Goal: Information Seeking & Learning: Check status

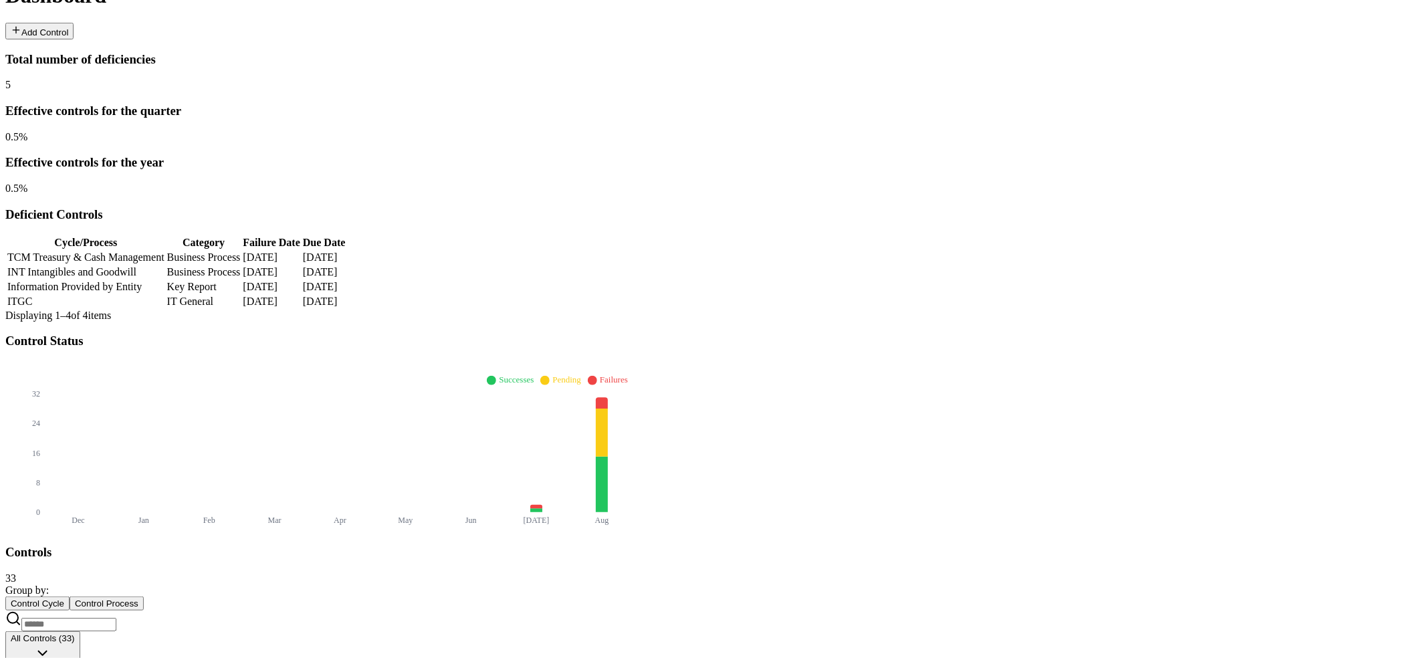
scroll to position [499, 0]
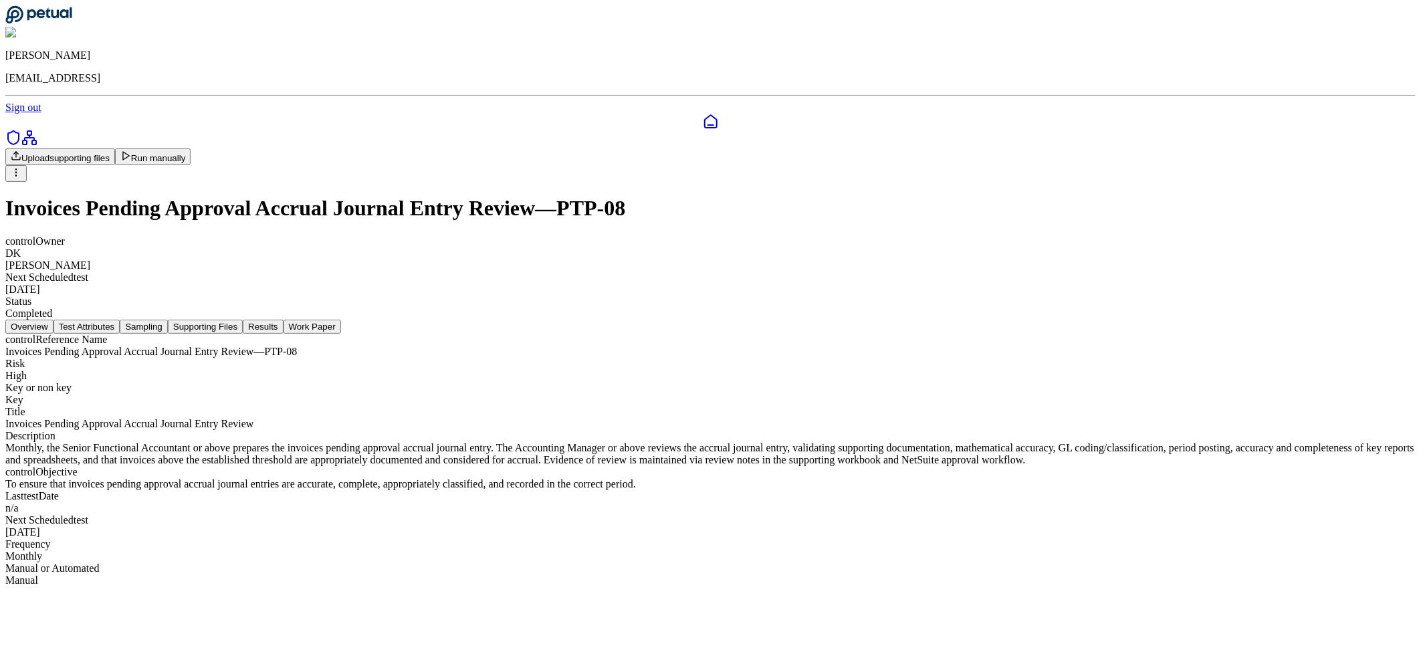
click at [283, 320] on button "Results" at bounding box center [263, 327] width 40 height 14
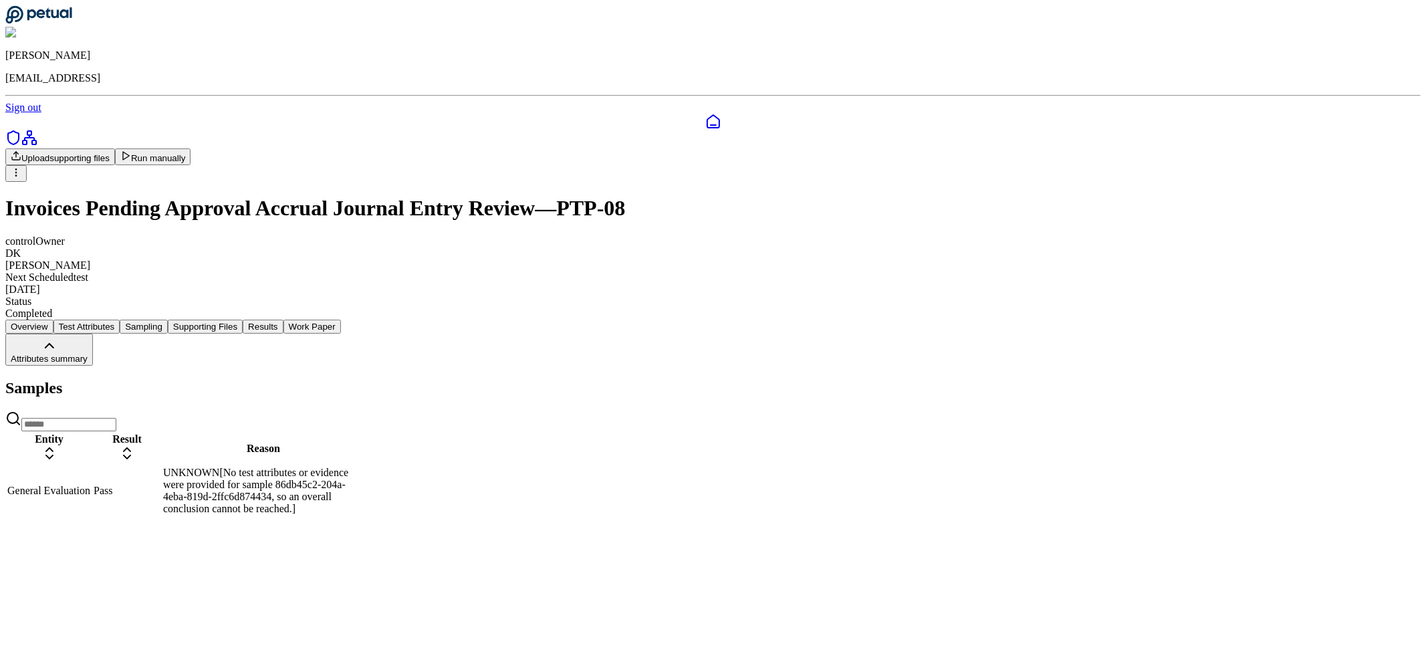
click at [364, 466] on td "UNKNOWN[No test attributes or evidence were provided for sample 86db45c2-204a-4…" at bounding box center [263, 490] width 202 height 49
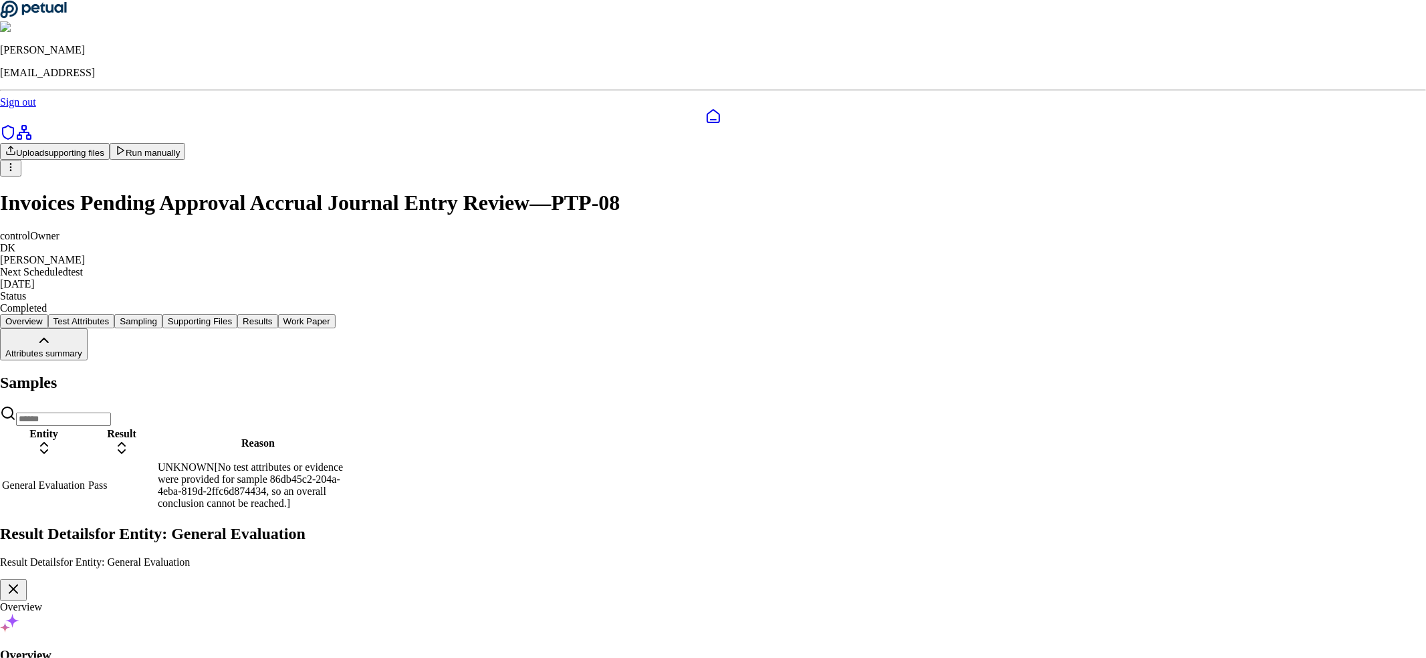
type input "**********"
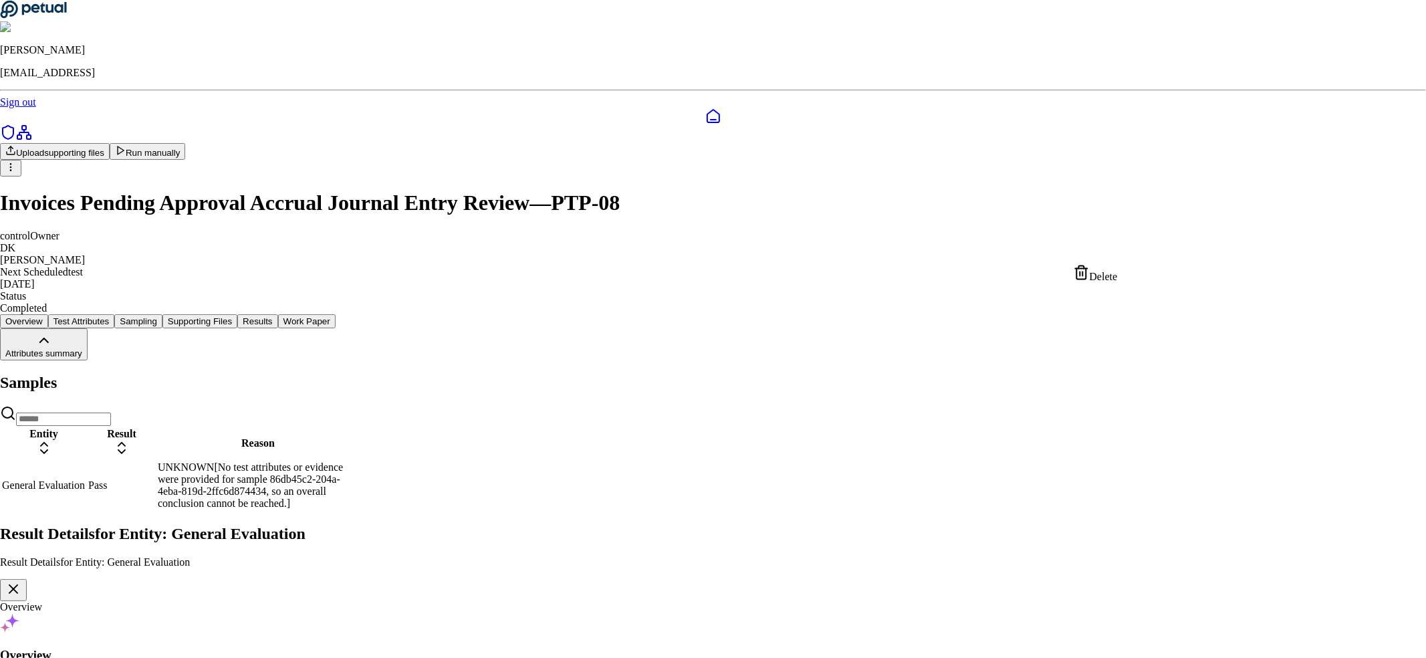
drag, startPoint x: 677, startPoint y: 319, endPoint x: 964, endPoint y: 328, distance: 287.0
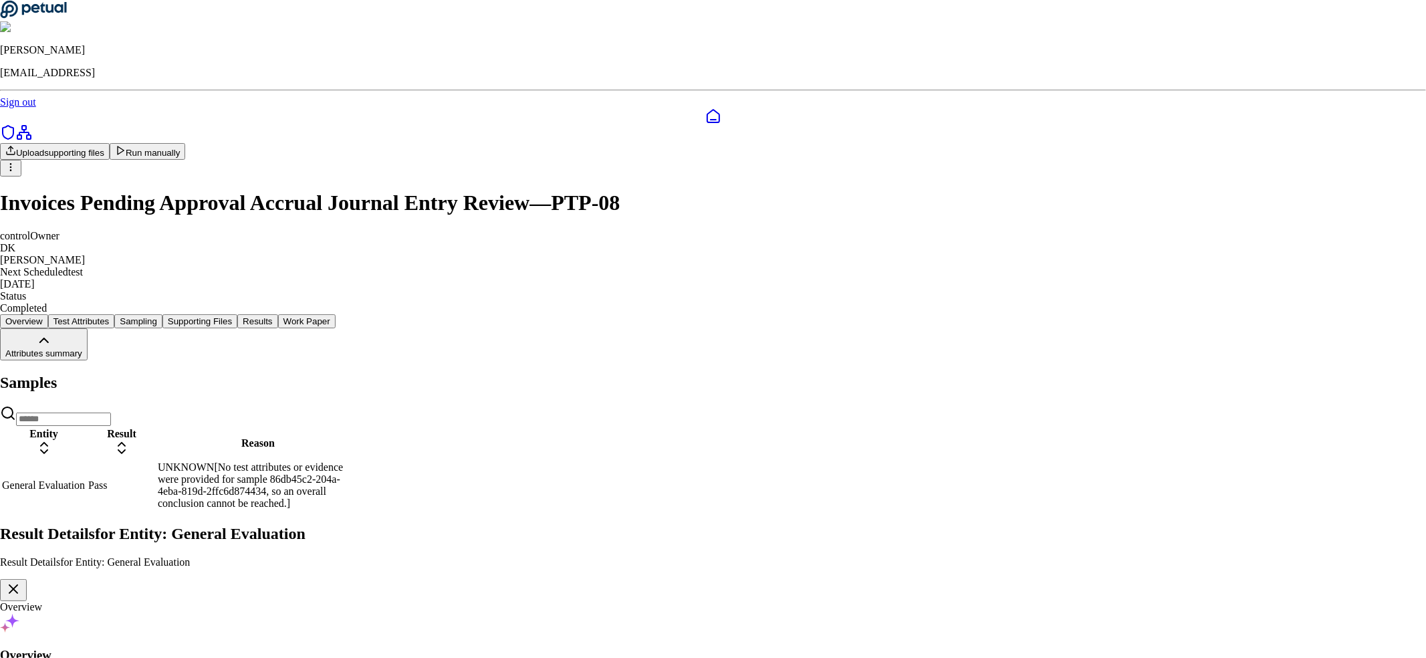
drag, startPoint x: 964, startPoint y: 328, endPoint x: 761, endPoint y: 304, distance: 204.0
click at [1108, 280] on div "Delete" at bounding box center [1096, 274] width 44 height 19
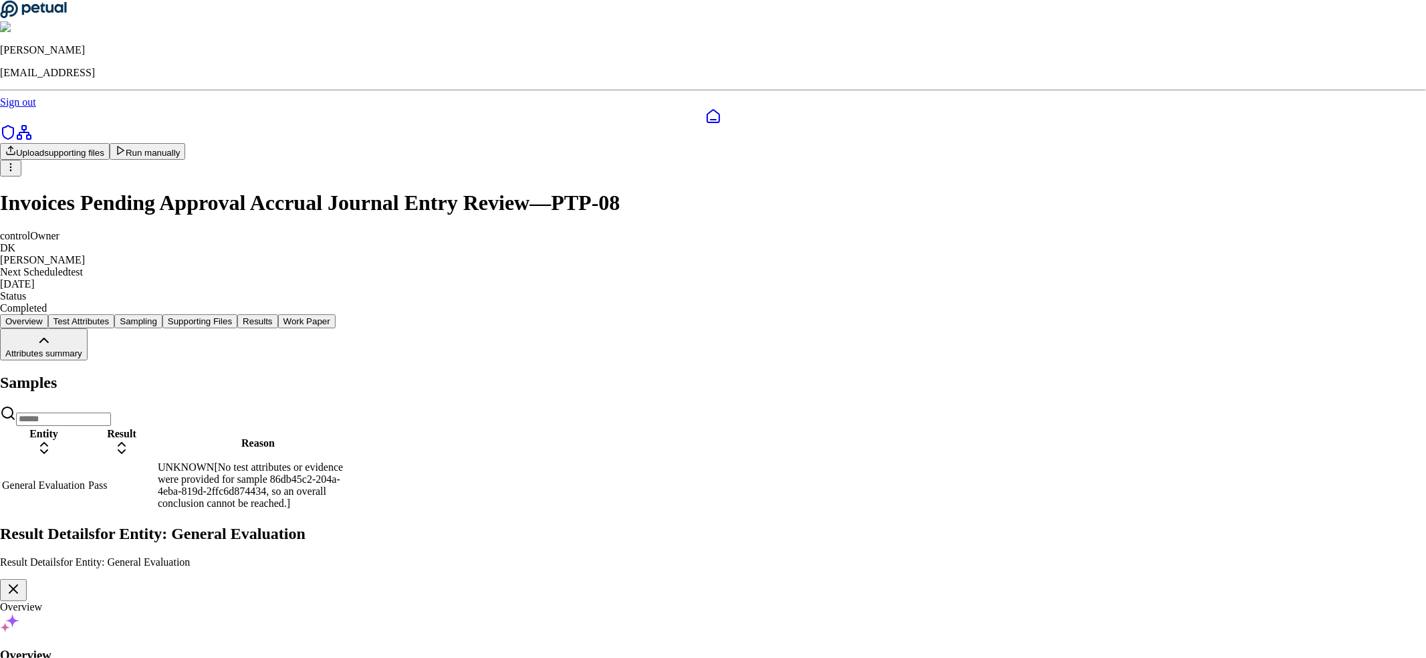
click at [21, 581] on icon "button" at bounding box center [13, 589] width 16 height 16
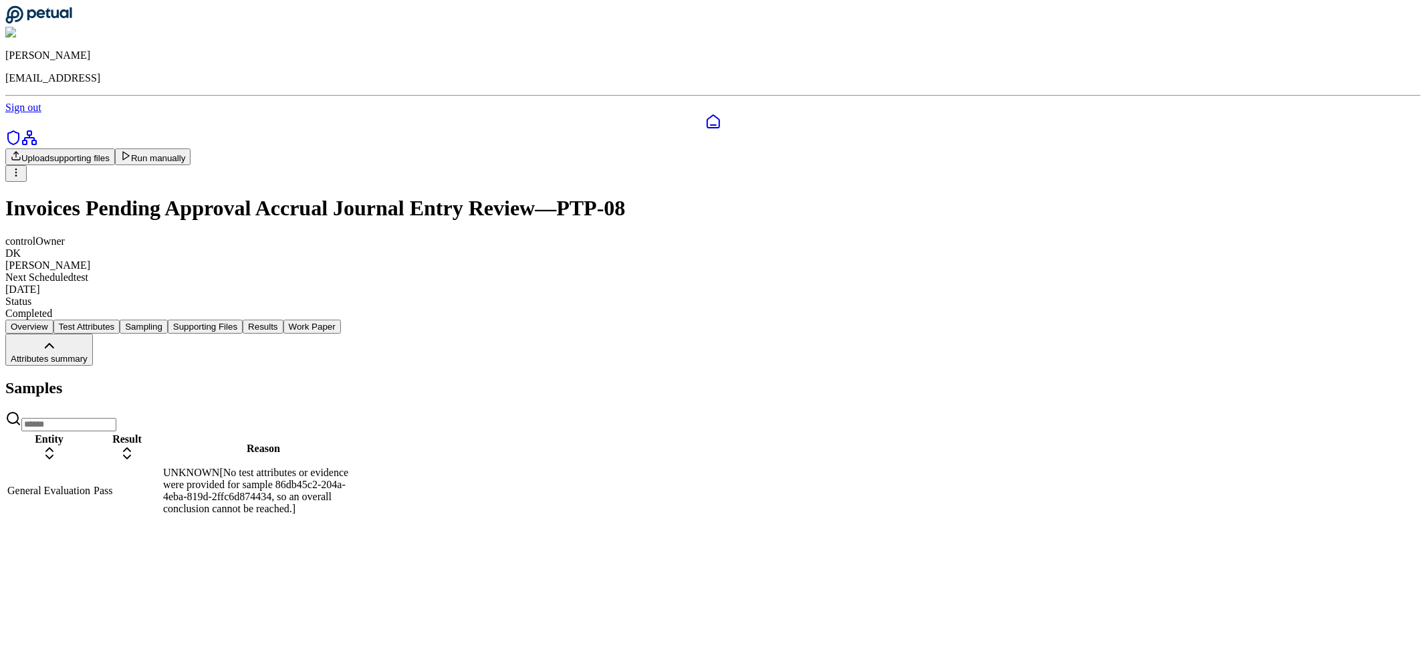
click at [283, 320] on button "Results" at bounding box center [263, 327] width 40 height 14
click at [705, 114] on icon at bounding box center [713, 122] width 16 height 16
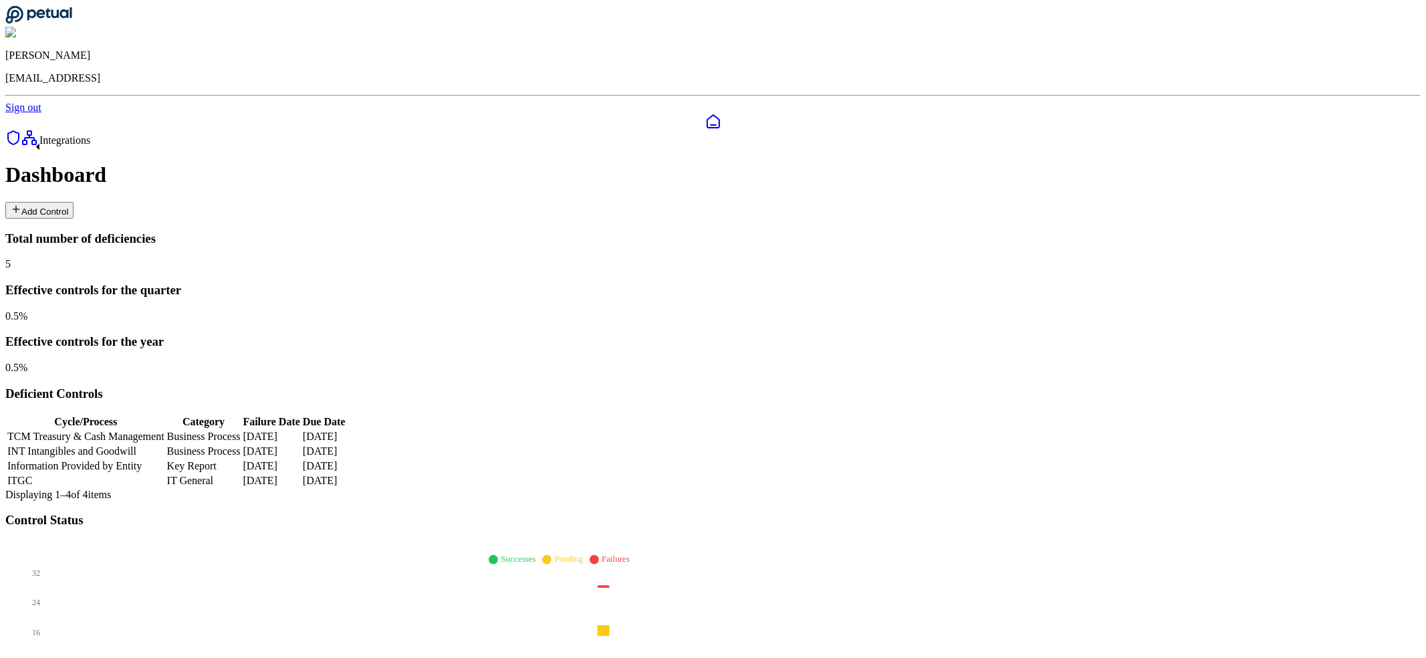
click at [27, 148] on link at bounding box center [29, 141] width 16 height 11
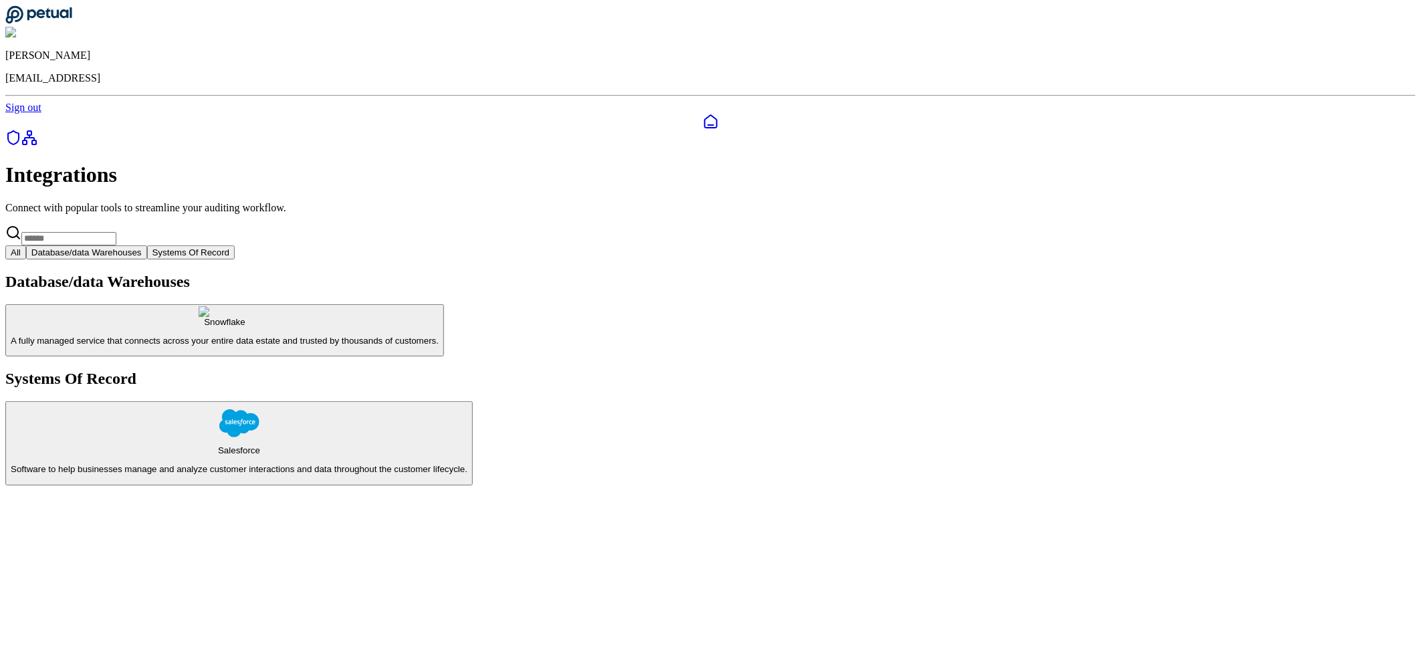
click at [26, 245] on button "All" at bounding box center [15, 252] width 21 height 14
click at [147, 245] on button "Database/data Warehouses" at bounding box center [86, 252] width 121 height 14
click at [703, 114] on icon at bounding box center [711, 122] width 16 height 16
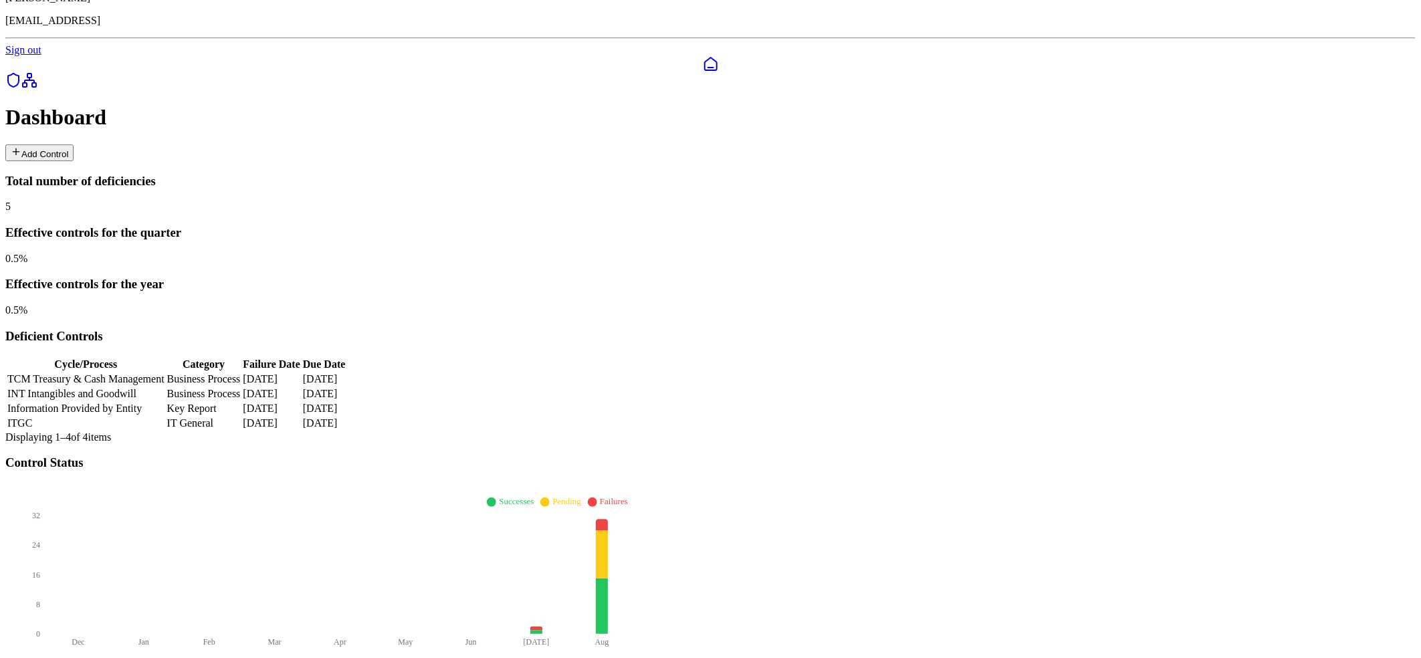
scroll to position [261, 0]
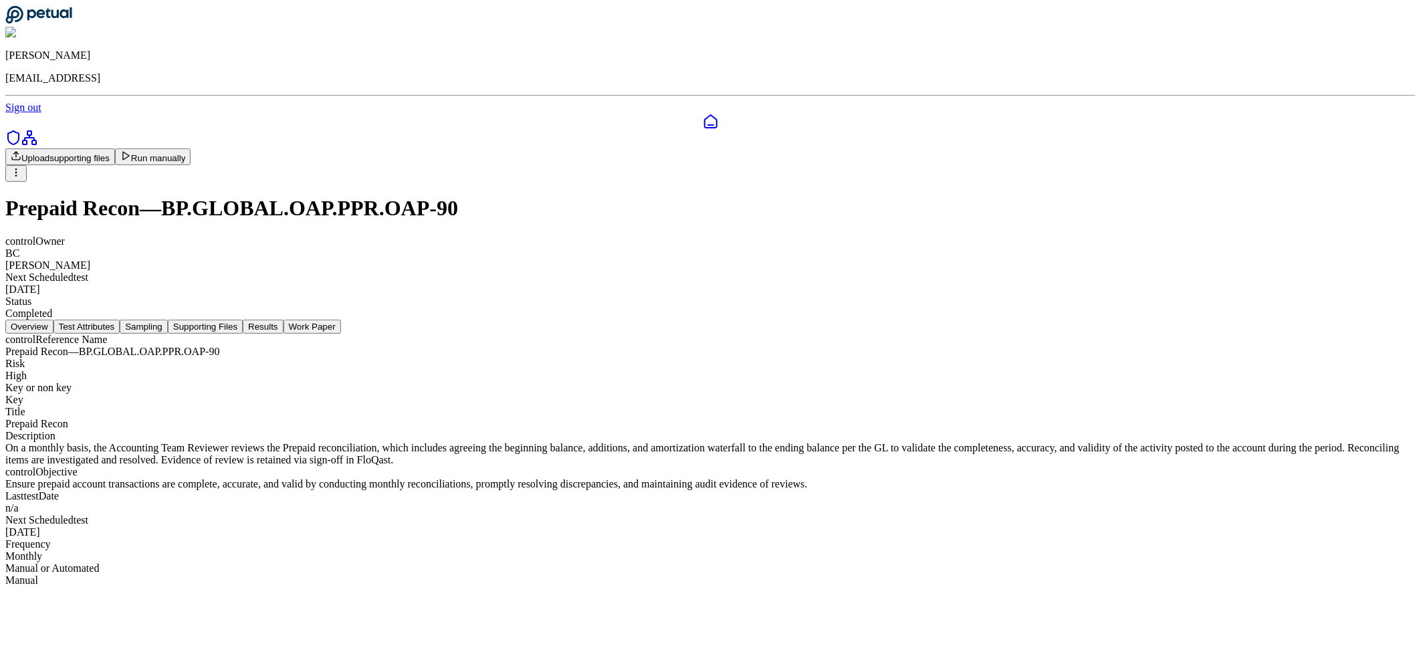
click at [283, 320] on button "Results" at bounding box center [263, 327] width 40 height 14
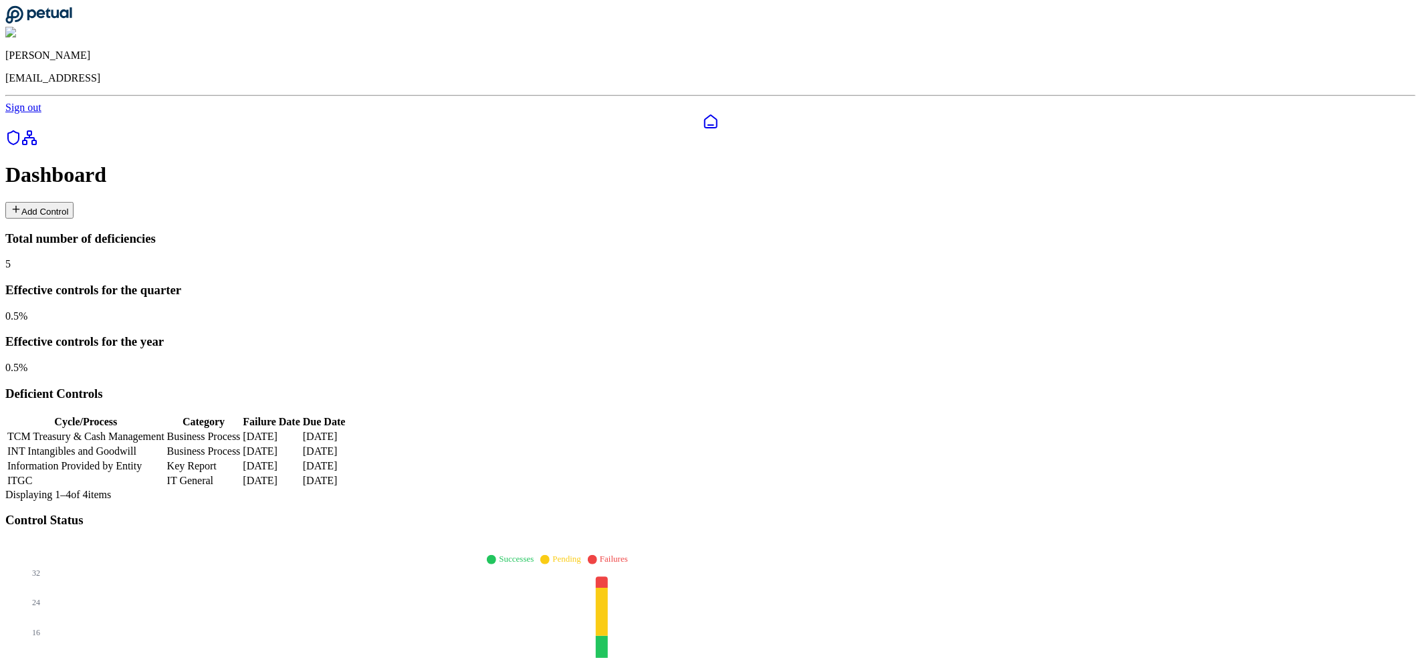
scroll to position [706, 0]
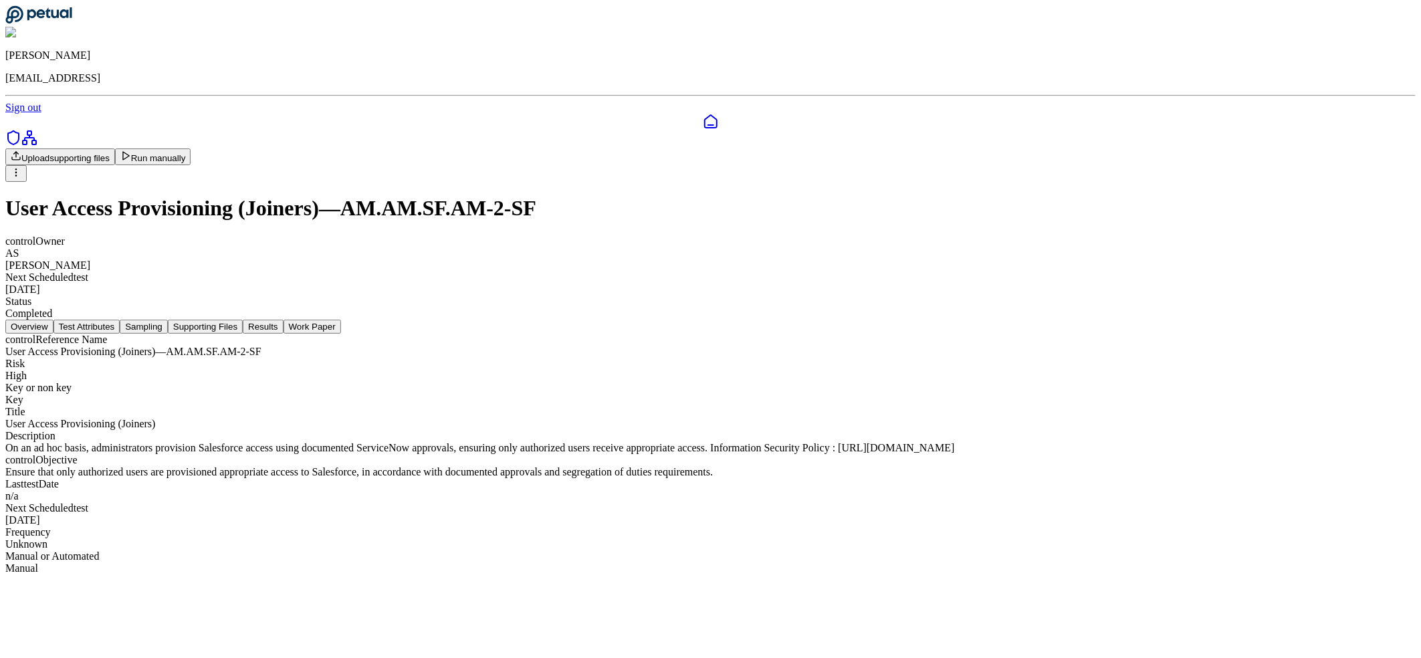
click at [710, 320] on nav "Overview Test Attributes Sampling Supporting Files Results Work Paper" at bounding box center [710, 327] width 1410 height 14
click at [283, 320] on button "Results" at bounding box center [263, 327] width 40 height 14
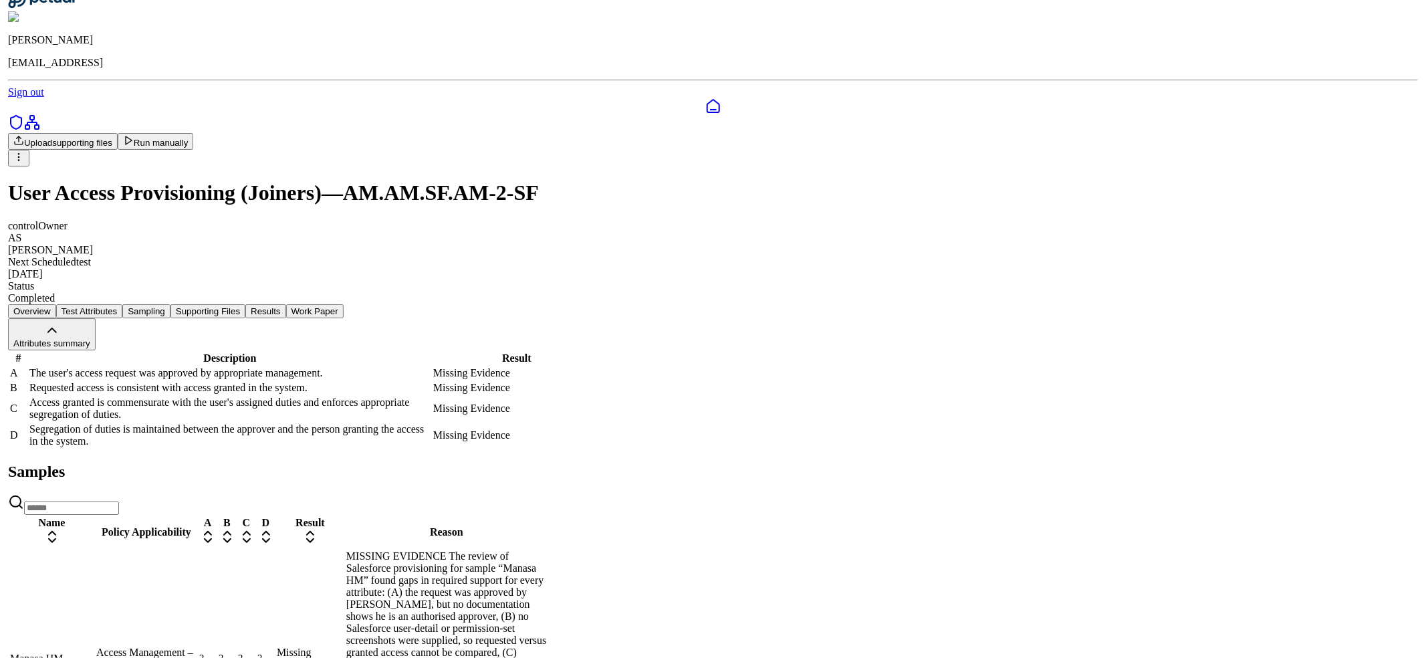
scroll to position [47, 0]
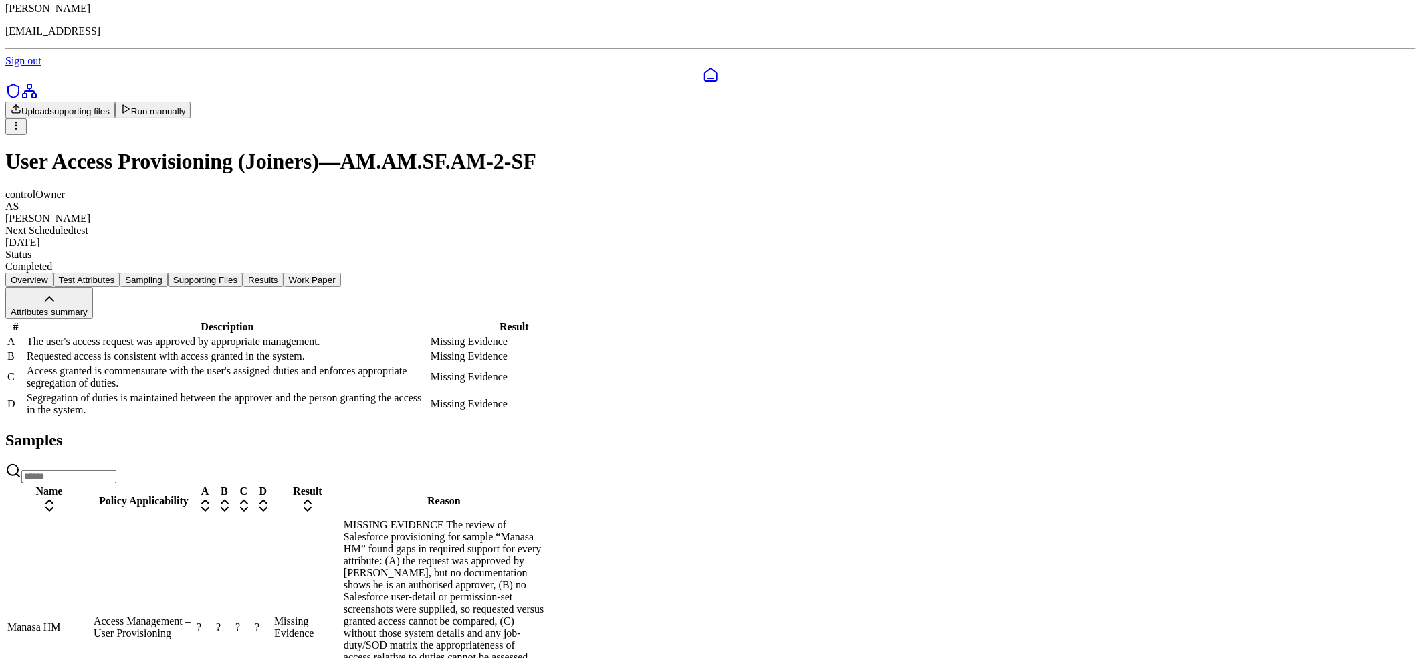
click at [194, 615] on div "Access Management – User Provisioning" at bounding box center [144, 627] width 100 height 24
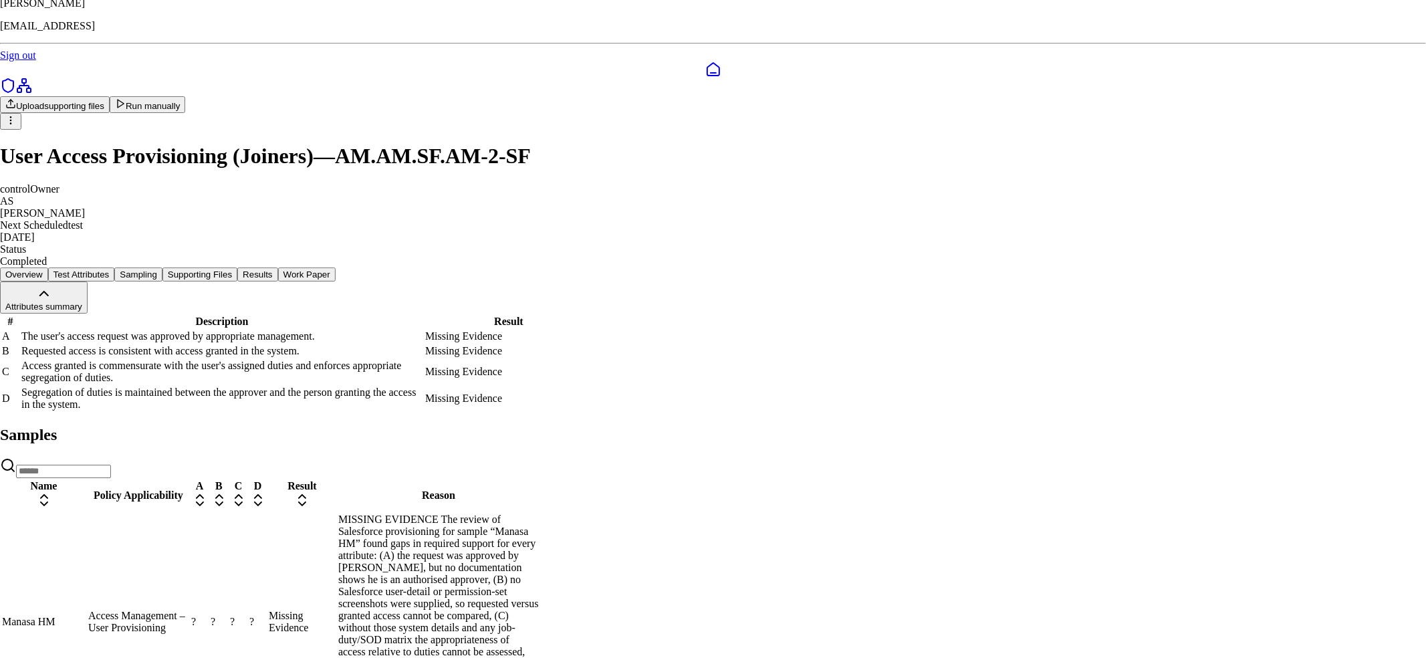
drag, startPoint x: 737, startPoint y: 342, endPoint x: 738, endPoint y: 360, distance: 18.1
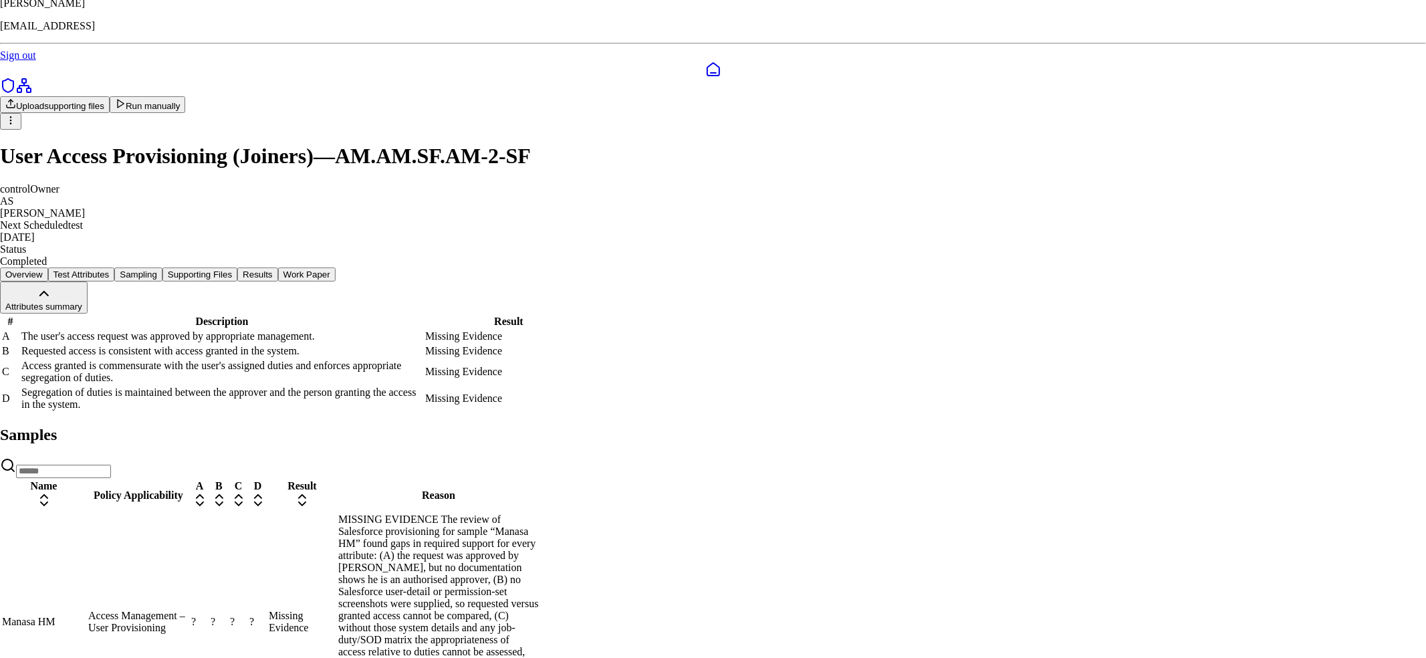
type input "**********"
drag, startPoint x: 697, startPoint y: 365, endPoint x: 871, endPoint y: 364, distance: 173.9
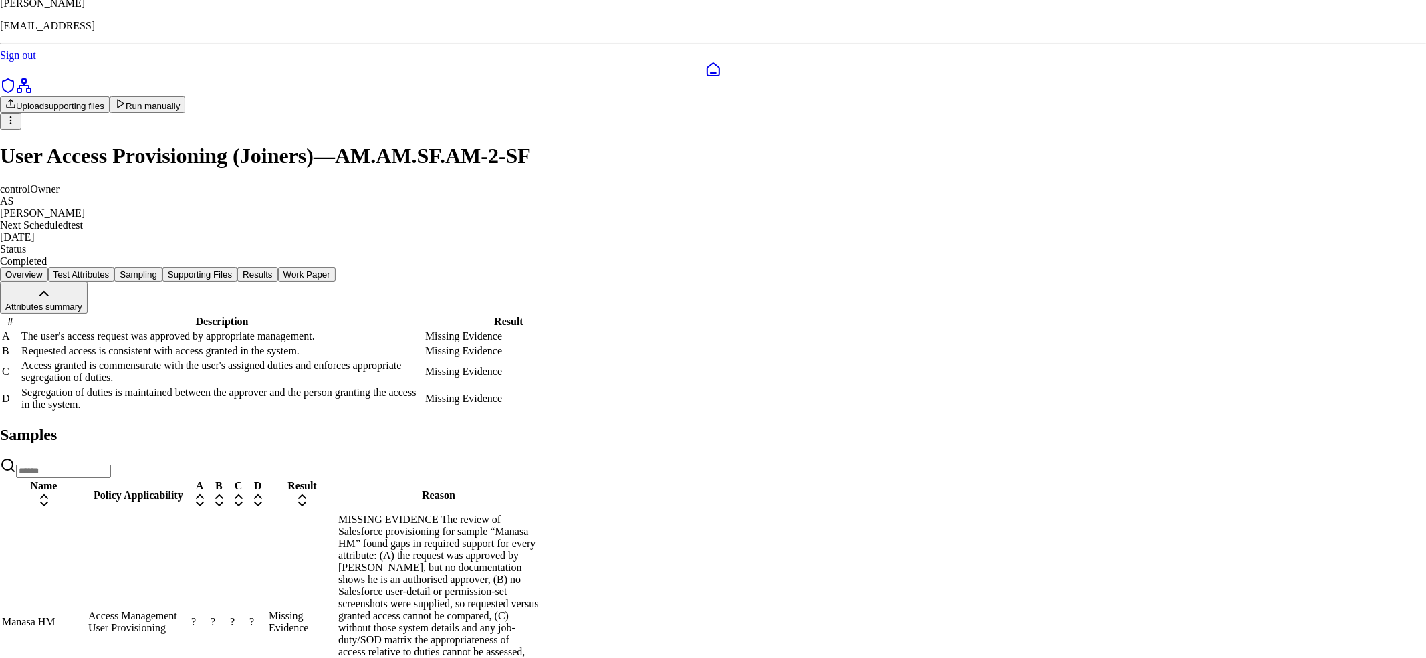
drag, startPoint x: 736, startPoint y: 339, endPoint x: 939, endPoint y: 341, distance: 202.6
drag, startPoint x: 701, startPoint y: 374, endPoint x: 677, endPoint y: 382, distance: 25.2
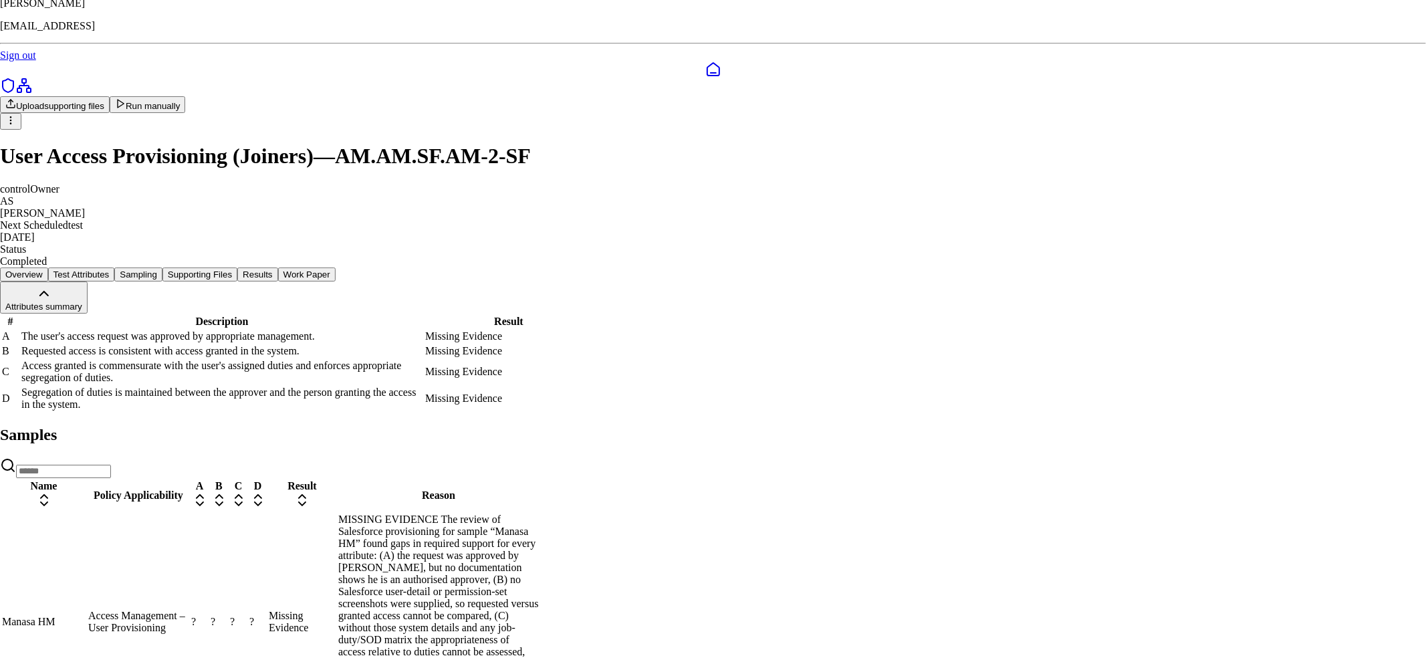
drag, startPoint x: 472, startPoint y: 368, endPoint x: 520, endPoint y: 395, distance: 55.1
drag, startPoint x: 738, startPoint y: 338, endPoint x: 993, endPoint y: 345, distance: 254.9
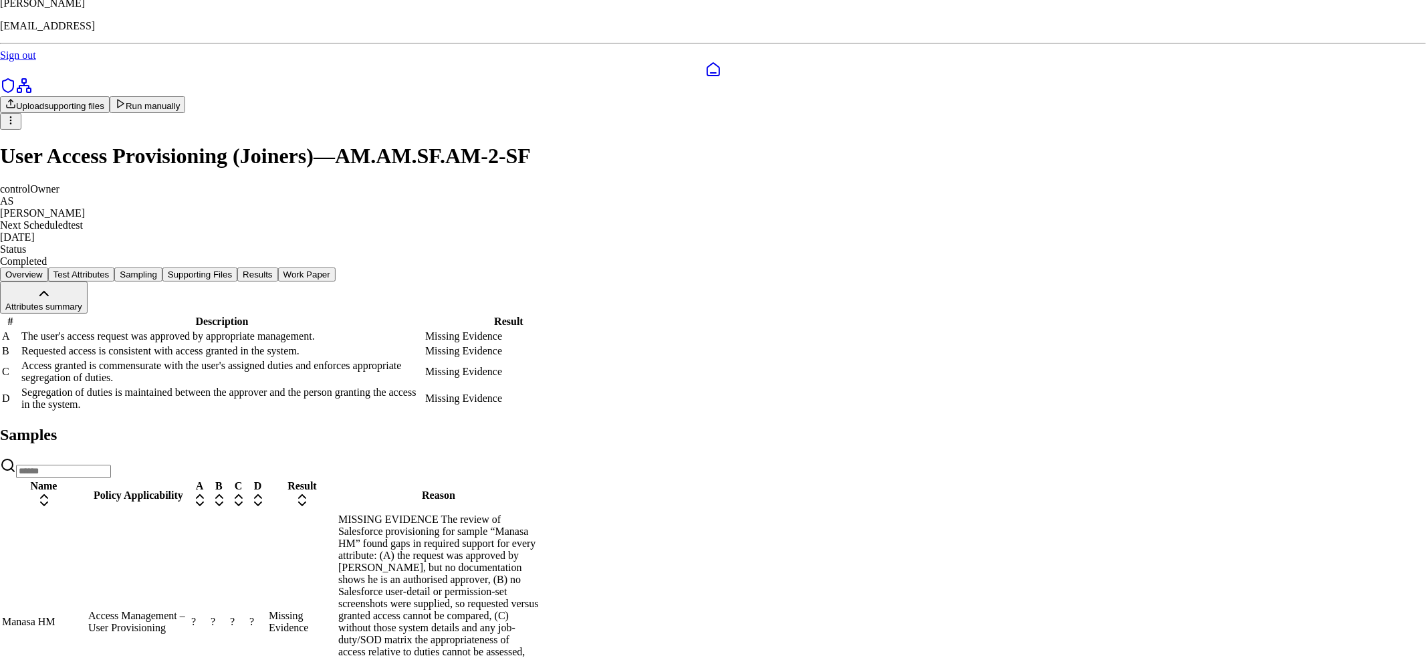
drag, startPoint x: 598, startPoint y: 358, endPoint x: 941, endPoint y: 364, distance: 343.1
drag, startPoint x: 416, startPoint y: 383, endPoint x: 461, endPoint y: 394, distance: 46.1
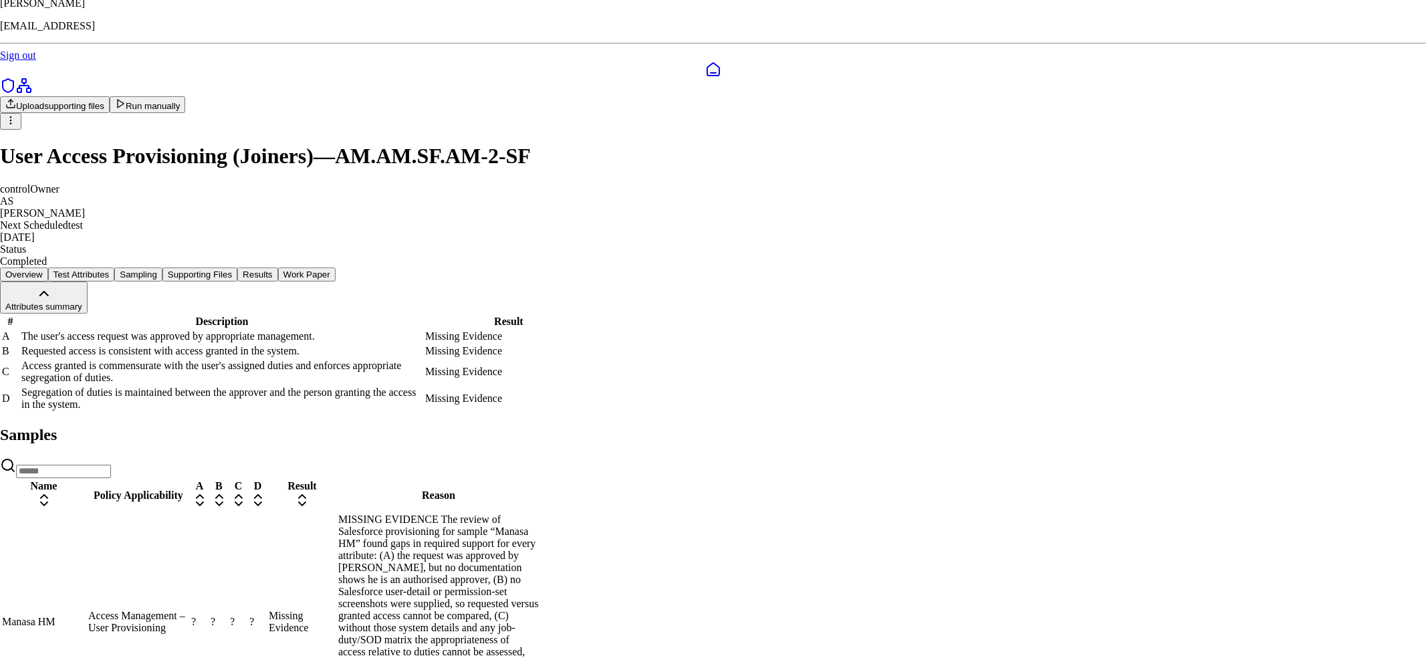
drag, startPoint x: 738, startPoint y: 342, endPoint x: 886, endPoint y: 391, distance: 156.1
drag, startPoint x: 865, startPoint y: 388, endPoint x: 831, endPoint y: 366, distance: 40.1
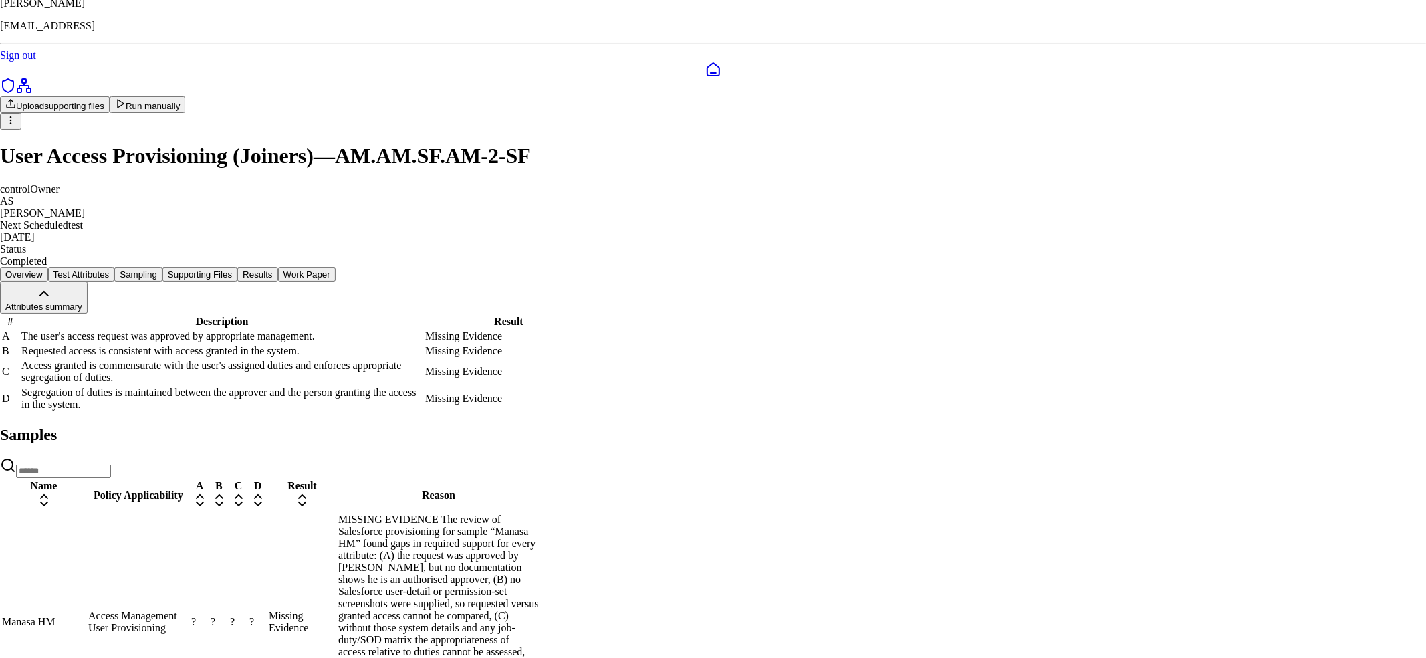
drag, startPoint x: 831, startPoint y: 370, endPoint x: 827, endPoint y: 385, distance: 14.4
drag, startPoint x: 832, startPoint y: 383, endPoint x: 823, endPoint y: 367, distance: 18.0
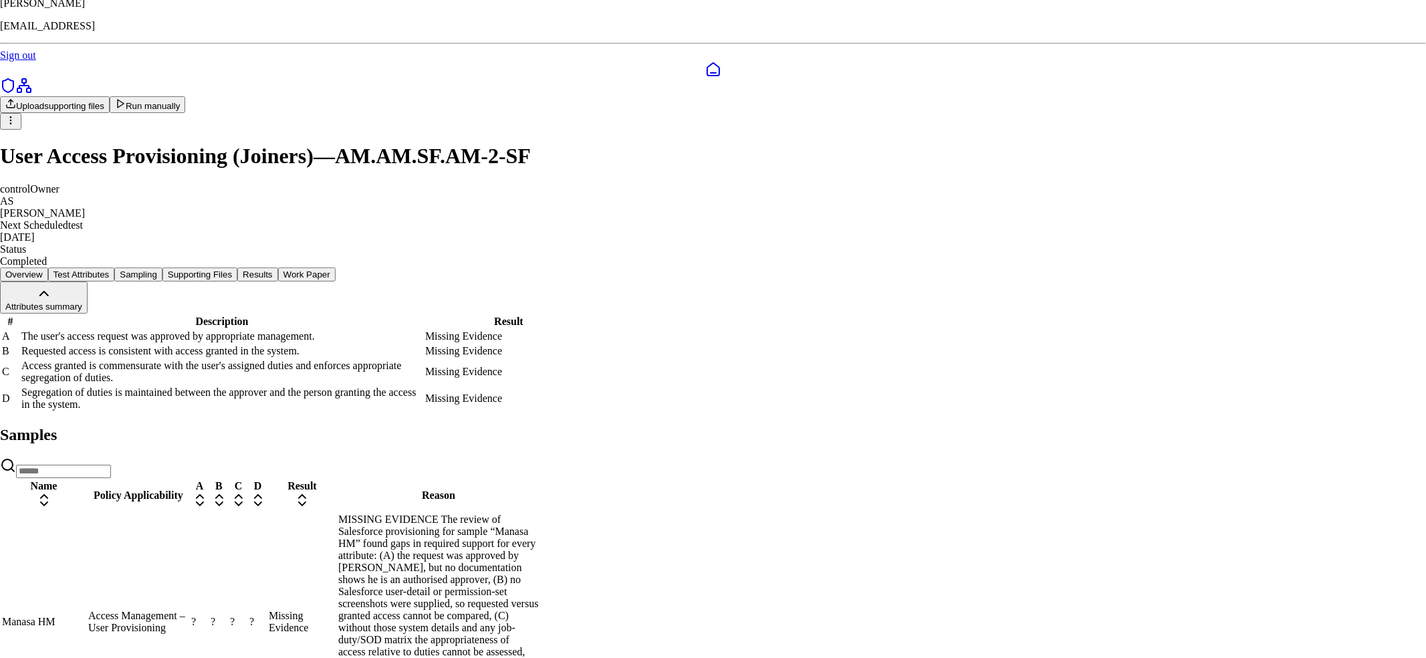
drag, startPoint x: 800, startPoint y: 319, endPoint x: 829, endPoint y: 355, distance: 46.2
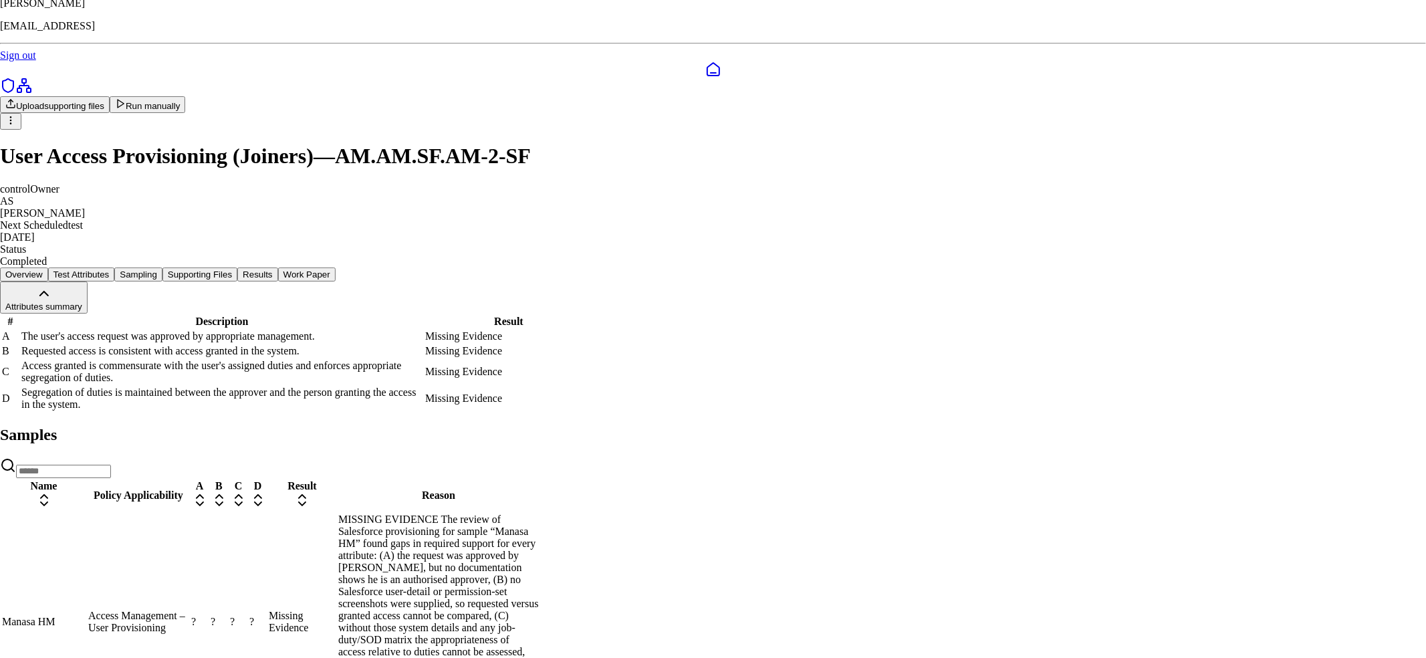
drag, startPoint x: 655, startPoint y: 457, endPoint x: 840, endPoint y: 505, distance: 191.2
drag, startPoint x: 734, startPoint y: 467, endPoint x: 682, endPoint y: 444, distance: 56.9
drag, startPoint x: 695, startPoint y: 320, endPoint x: 744, endPoint y: 355, distance: 60.5
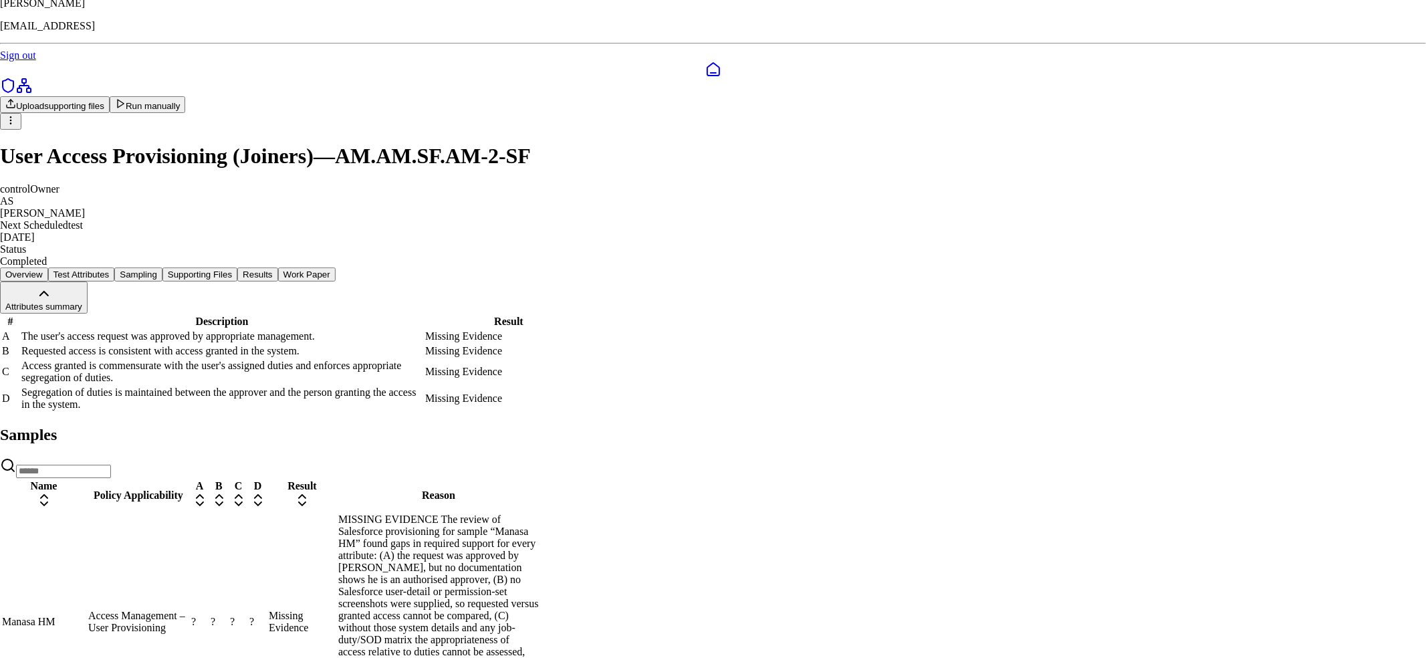
drag, startPoint x: 866, startPoint y: 387, endPoint x: 820, endPoint y: 345, distance: 62.5
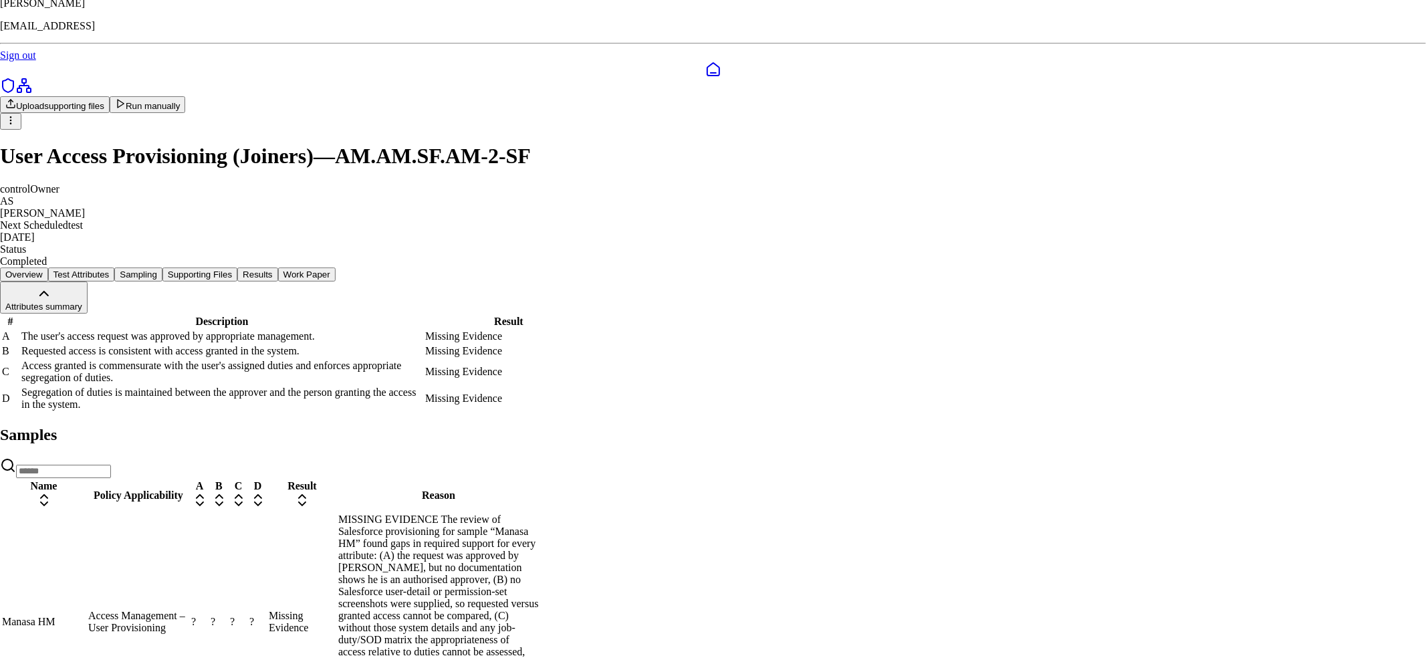
drag, startPoint x: 1365, startPoint y: 609, endPoint x: 1334, endPoint y: 610, distance: 30.8
drag, startPoint x: 745, startPoint y: 324, endPoint x: 609, endPoint y: 236, distance: 162.5
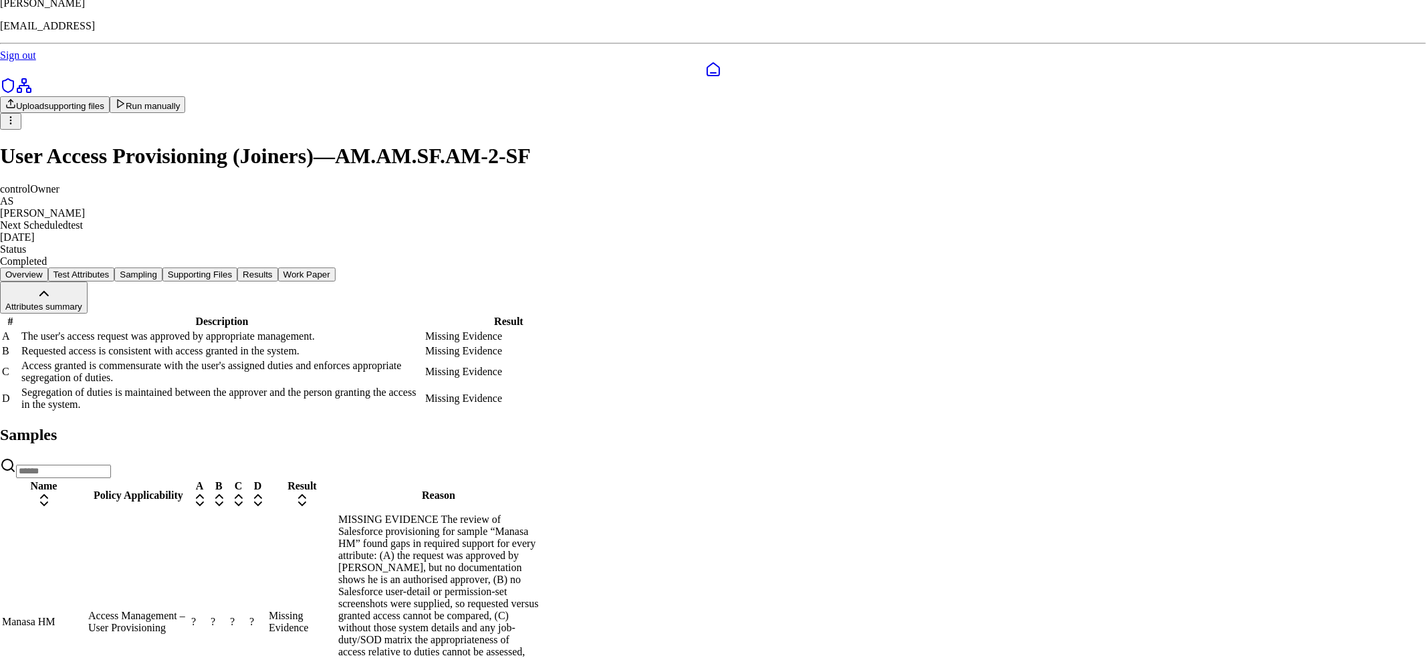
drag, startPoint x: 700, startPoint y: 347, endPoint x: 649, endPoint y: 294, distance: 73.8
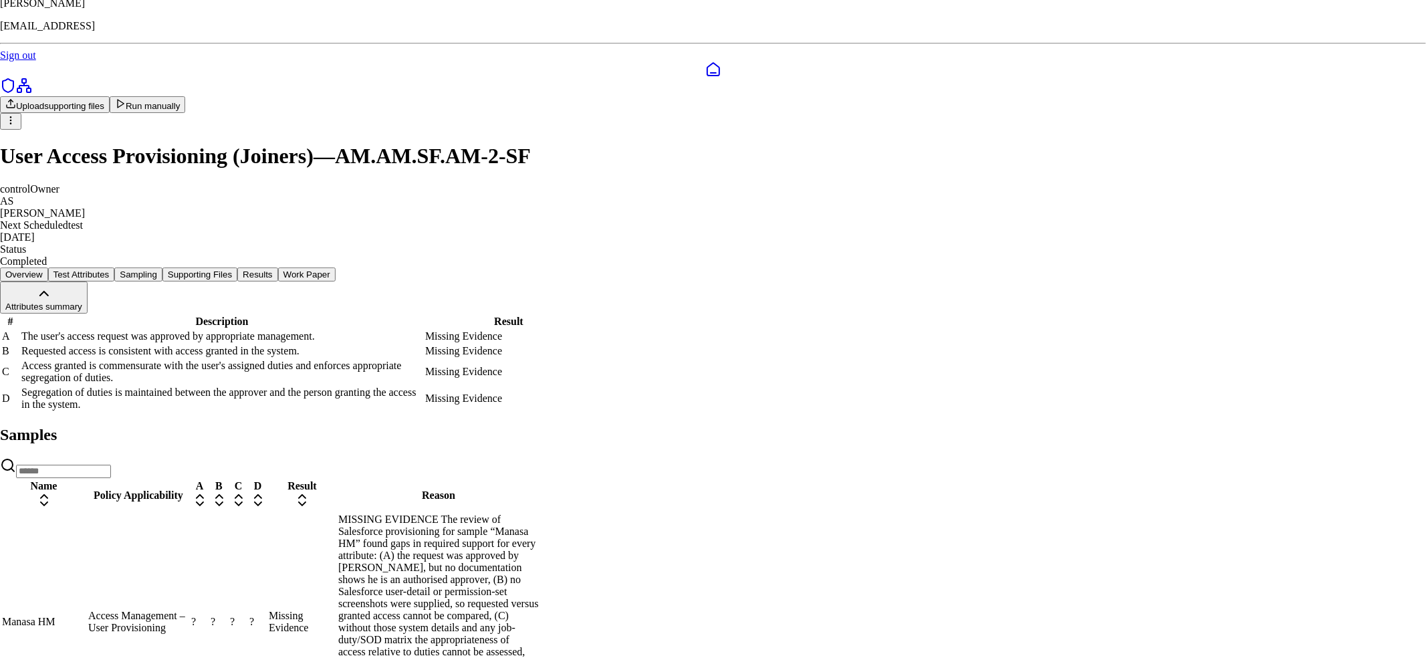
drag, startPoint x: 744, startPoint y: 340, endPoint x: 902, endPoint y: 381, distance: 163.7
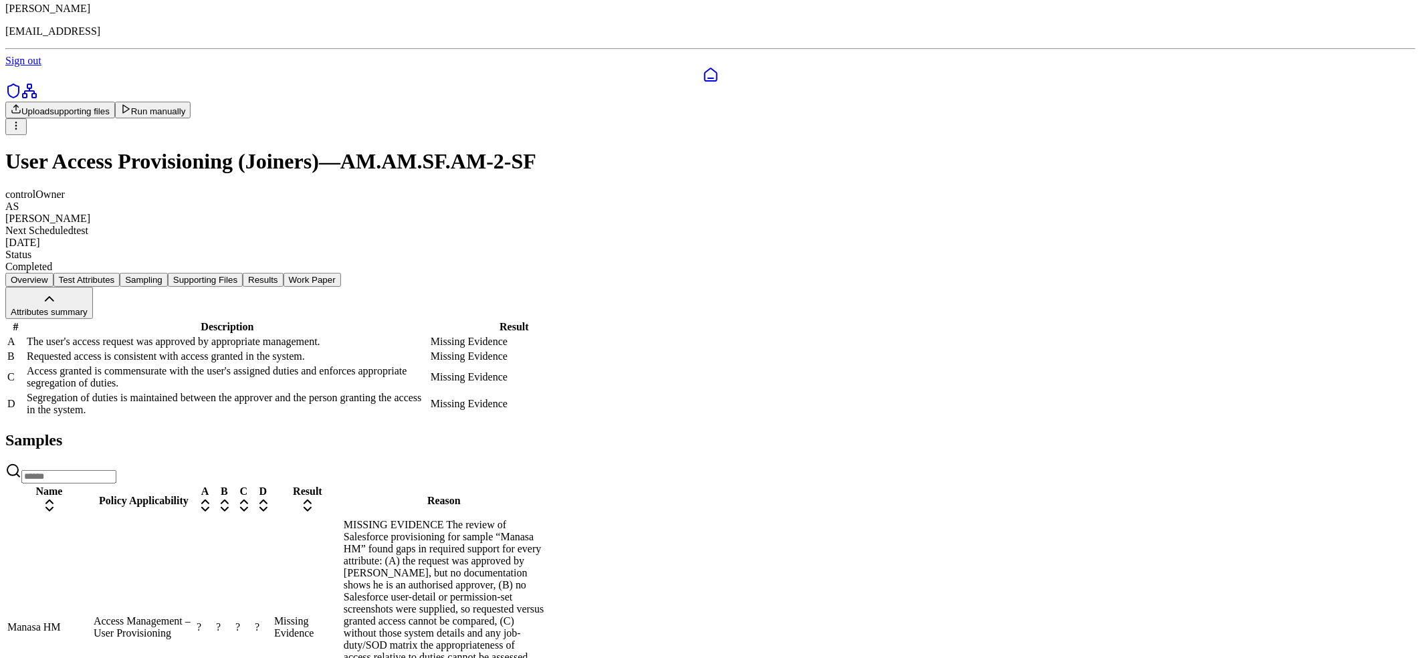
click at [243, 273] on button "Supporting Files" at bounding box center [205, 280] width 75 height 14
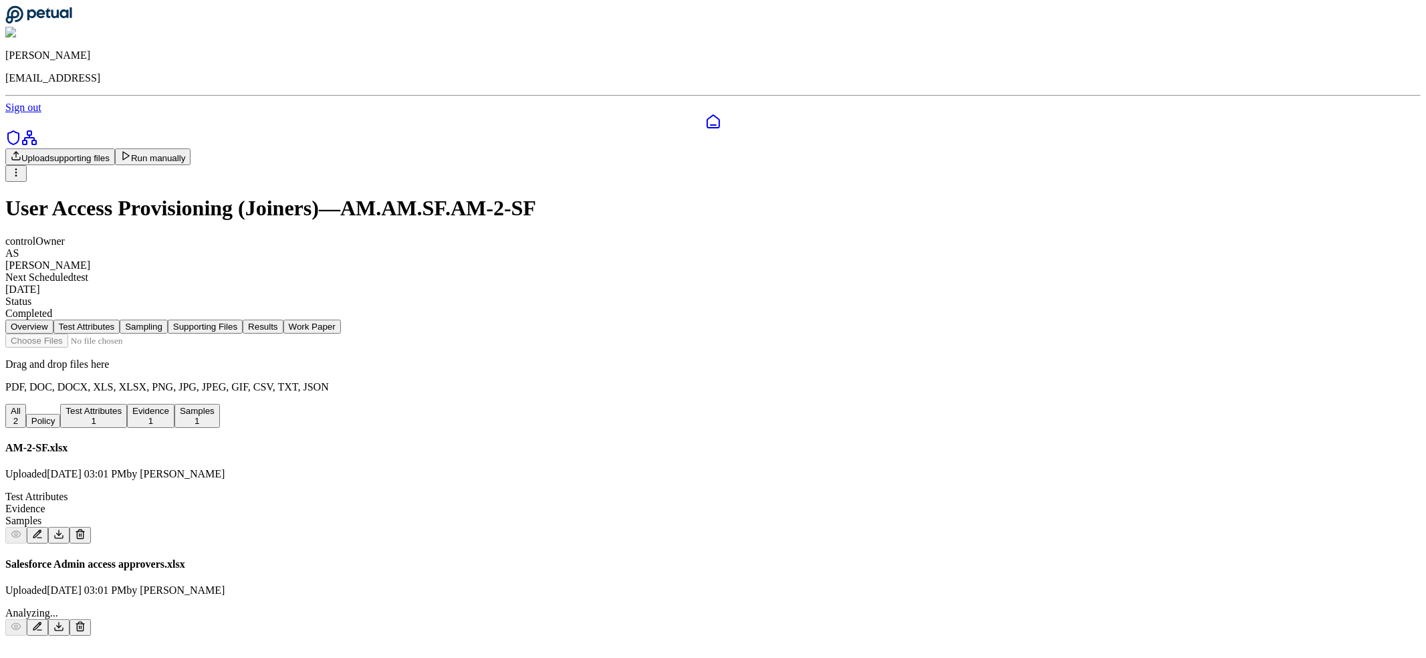
click at [43, 529] on icon at bounding box center [37, 534] width 11 height 11
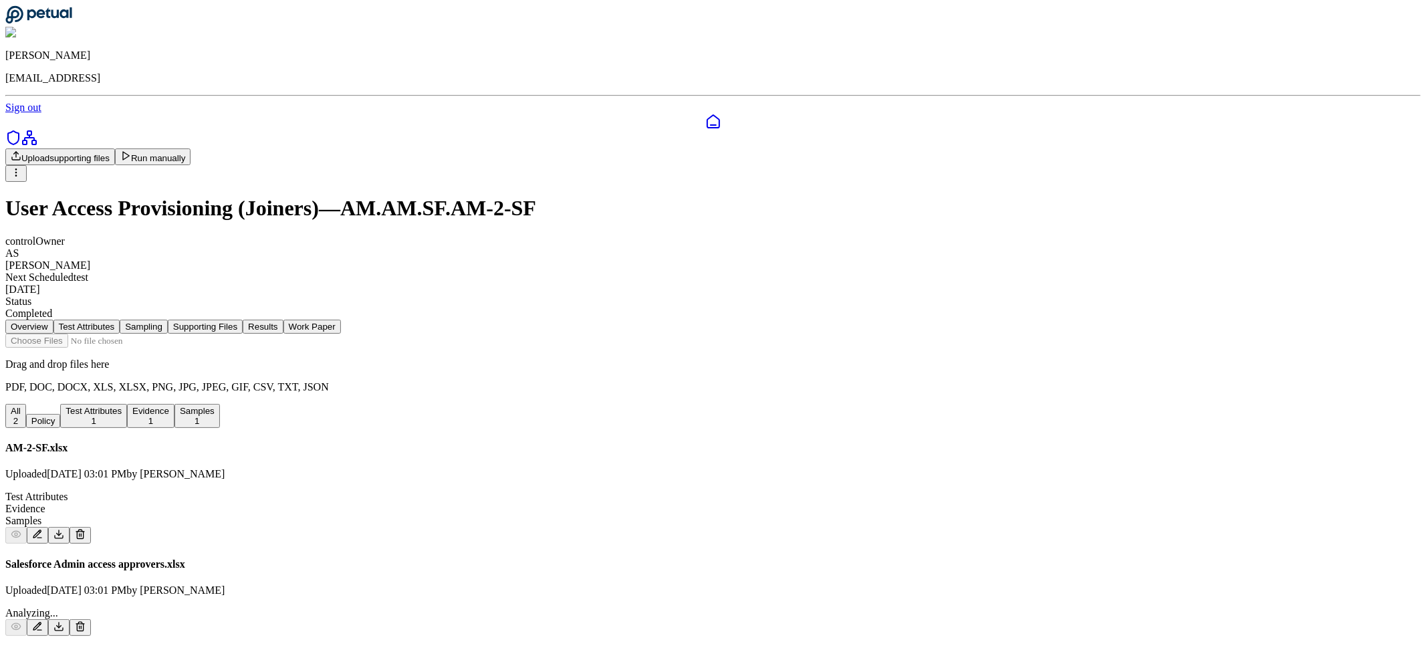
click at [283, 320] on button "Results" at bounding box center [263, 327] width 40 height 14
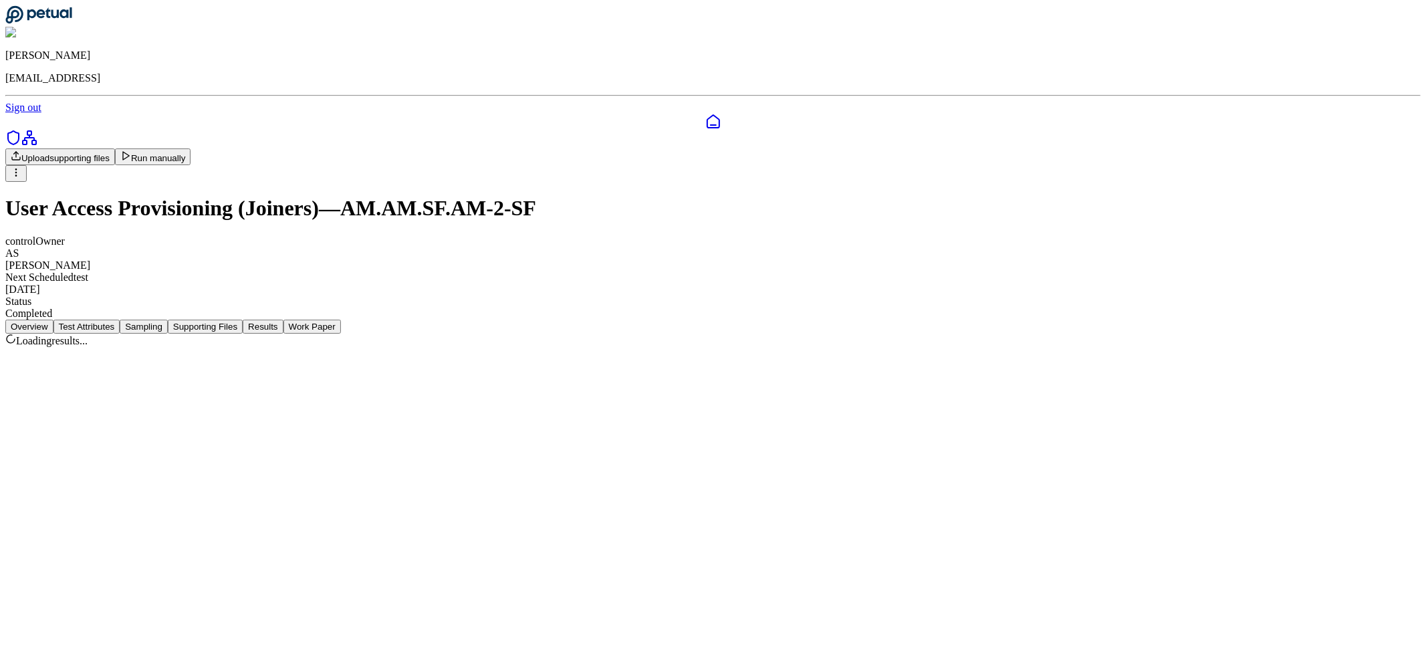
click at [243, 320] on button "Supporting Files" at bounding box center [205, 327] width 75 height 14
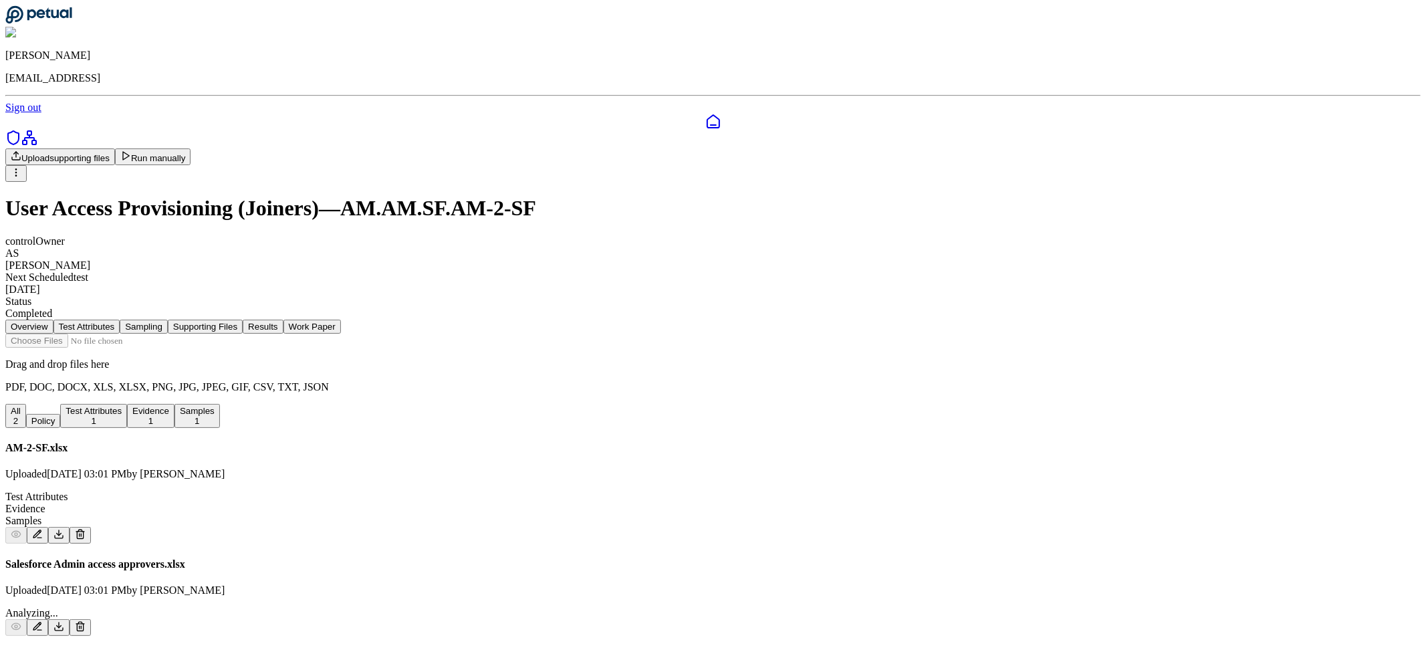
click at [283, 320] on button "Results" at bounding box center [263, 327] width 40 height 14
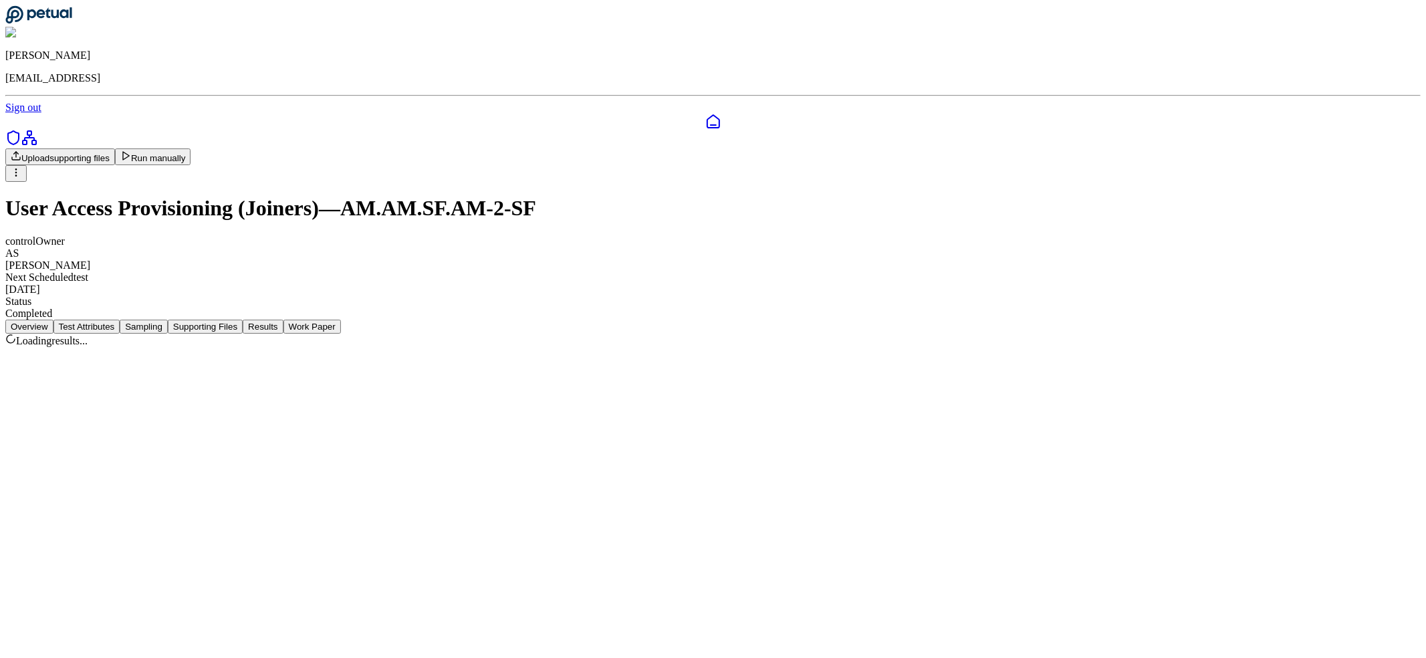
click at [243, 320] on button "Supporting Files" at bounding box center [205, 327] width 75 height 14
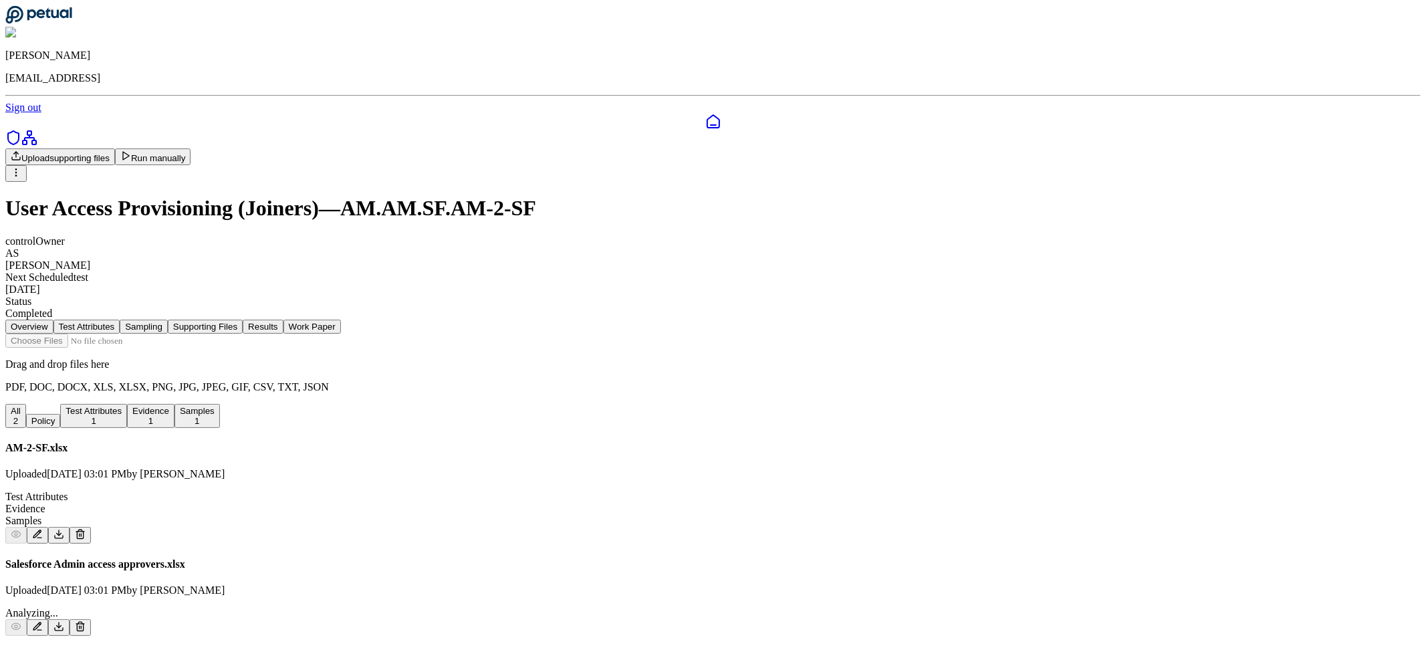
click at [283, 320] on button "Results" at bounding box center [263, 327] width 40 height 14
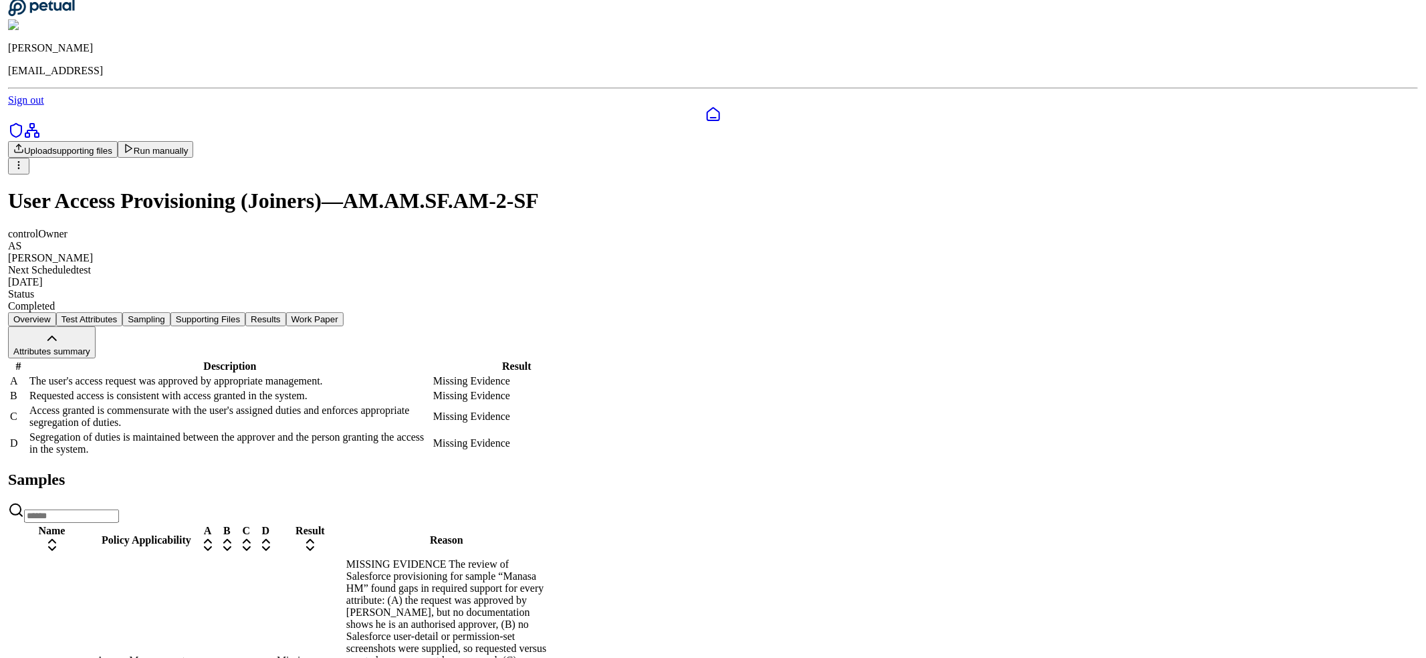
scroll to position [47, 0]
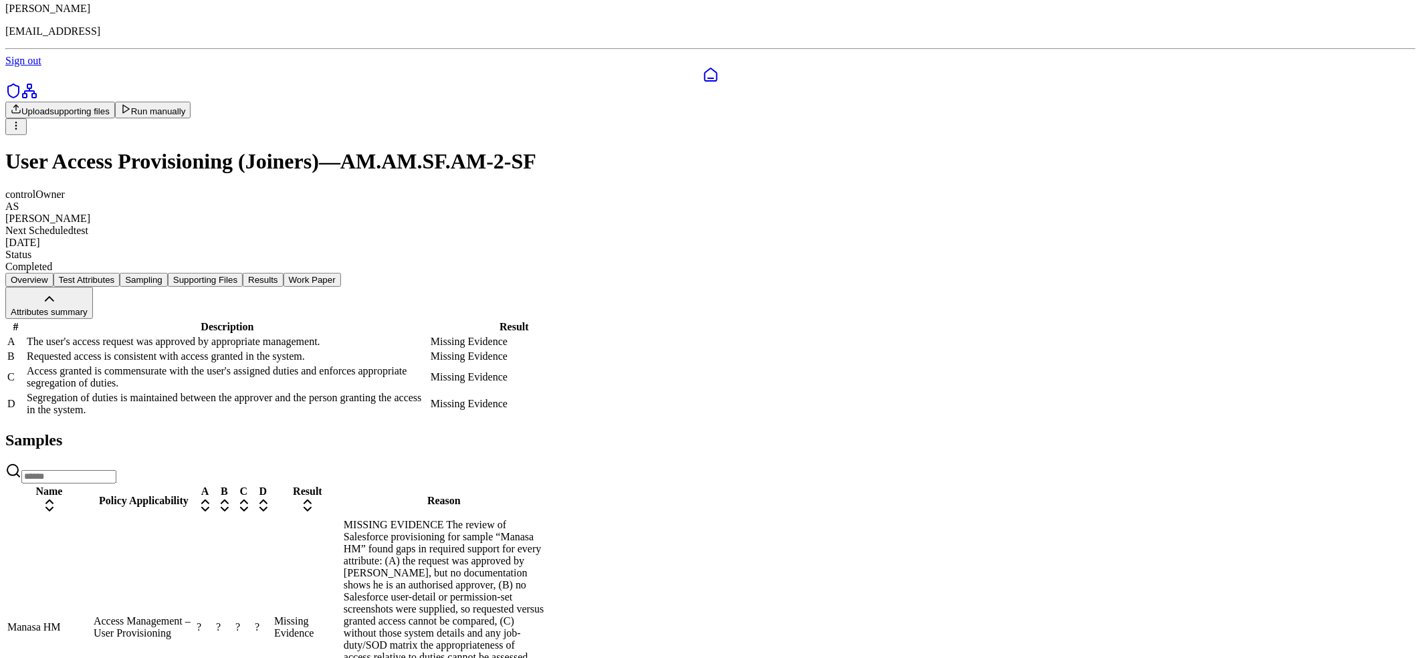
click at [544, 543] on div "MISSING EVIDENCE The review of Salesforce provisioning for sample “Manasa HM” f…" at bounding box center [444, 627] width 201 height 217
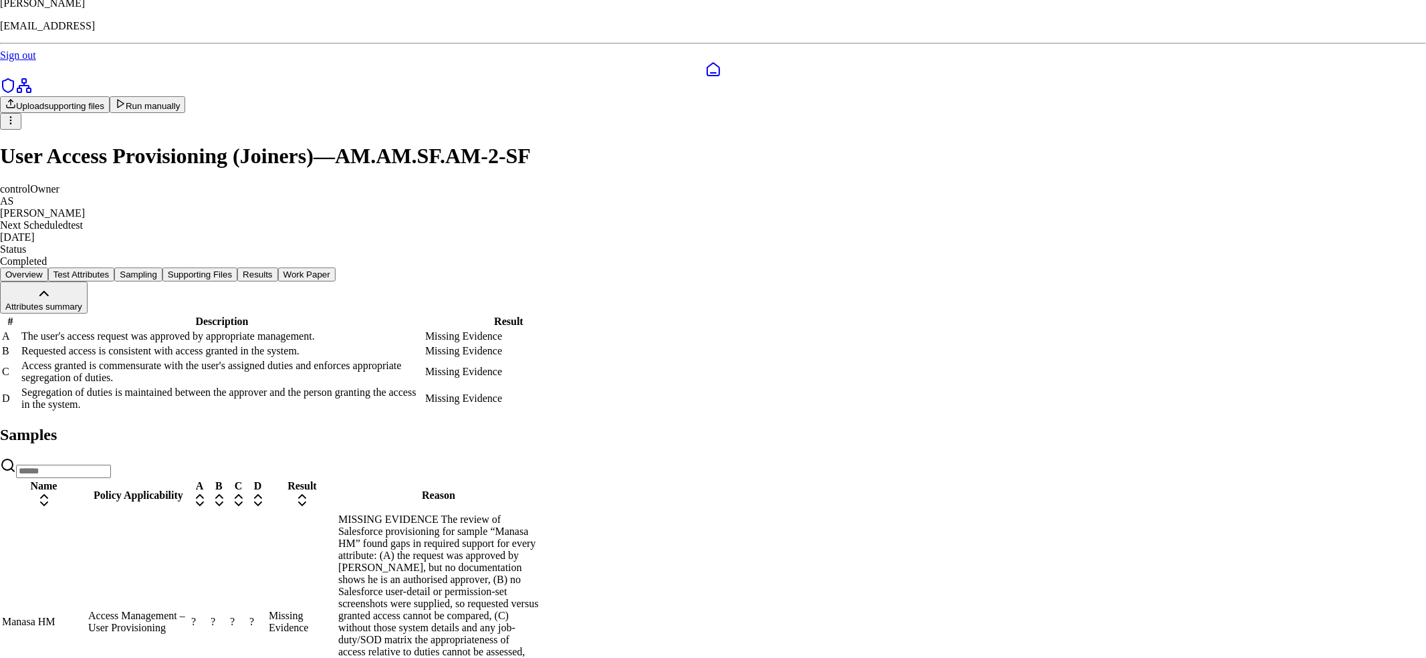
scroll to position [3, 0]
drag, startPoint x: 710, startPoint y: 357, endPoint x: 793, endPoint y: 358, distance: 82.9
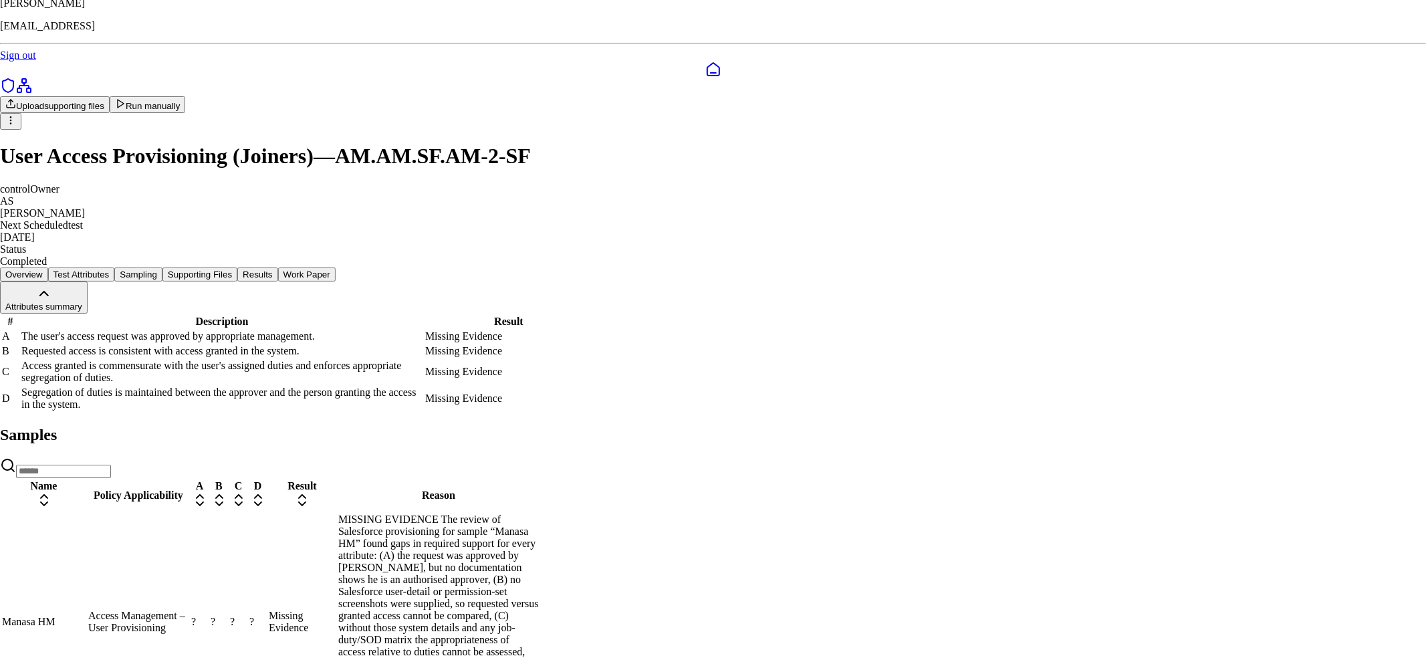
drag, startPoint x: 952, startPoint y: 342, endPoint x: 994, endPoint y: 356, distance: 45.0
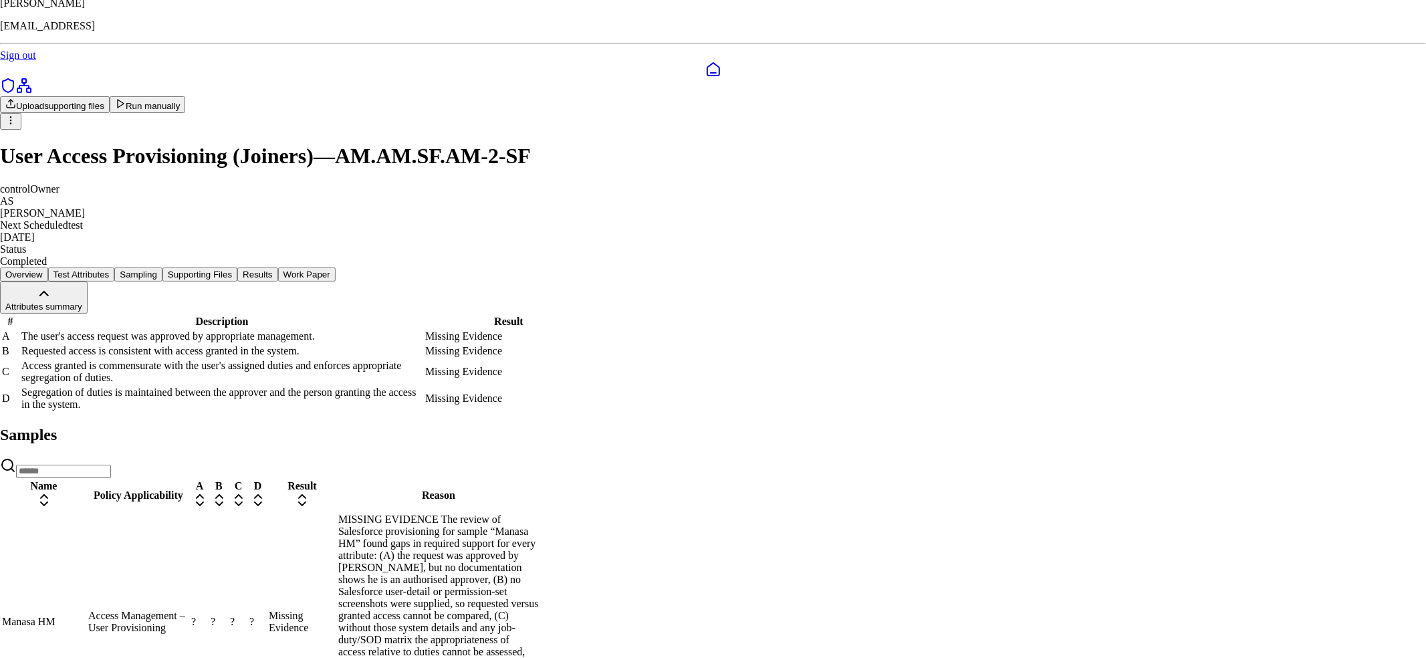
type input "****"
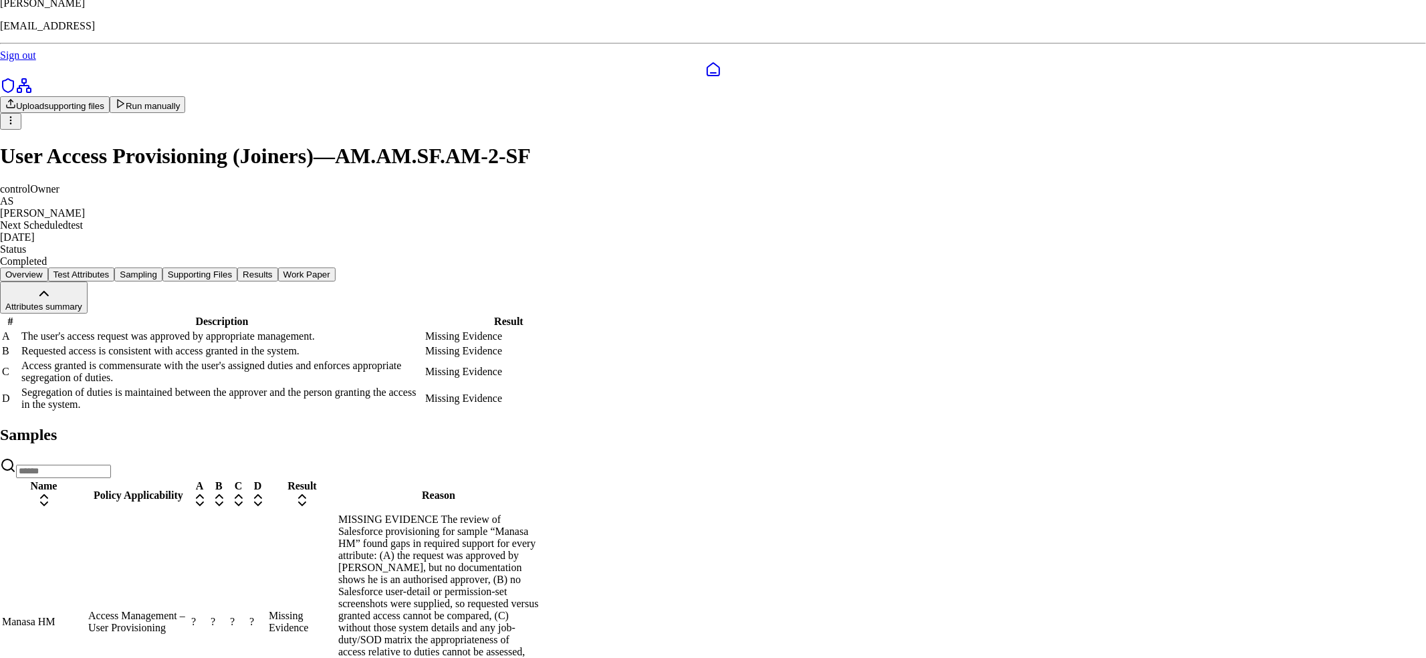
drag, startPoint x: 592, startPoint y: 318, endPoint x: 686, endPoint y: 326, distance: 94.7
drag, startPoint x: 812, startPoint y: 313, endPoint x: 601, endPoint y: 320, distance: 212.1
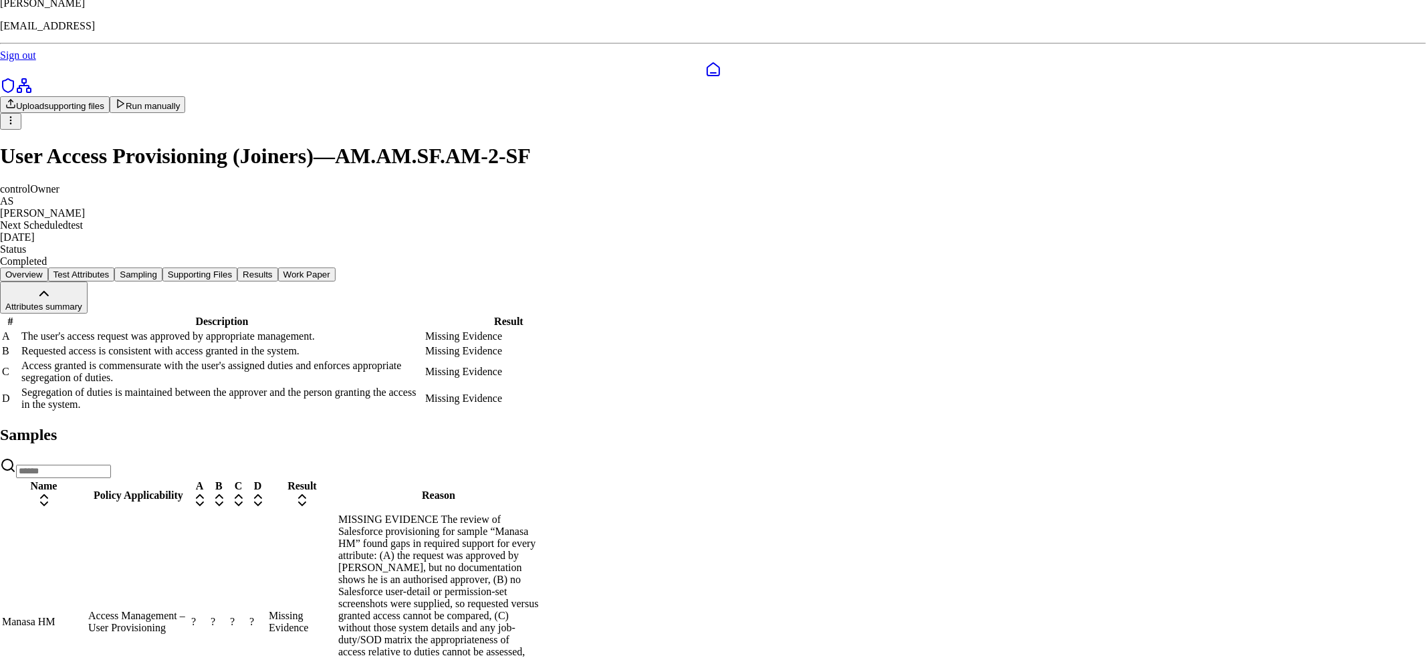
drag, startPoint x: 591, startPoint y: 292, endPoint x: 776, endPoint y: 383, distance: 206.4
click at [1107, 279] on div "Delete" at bounding box center [1096, 274] width 44 height 19
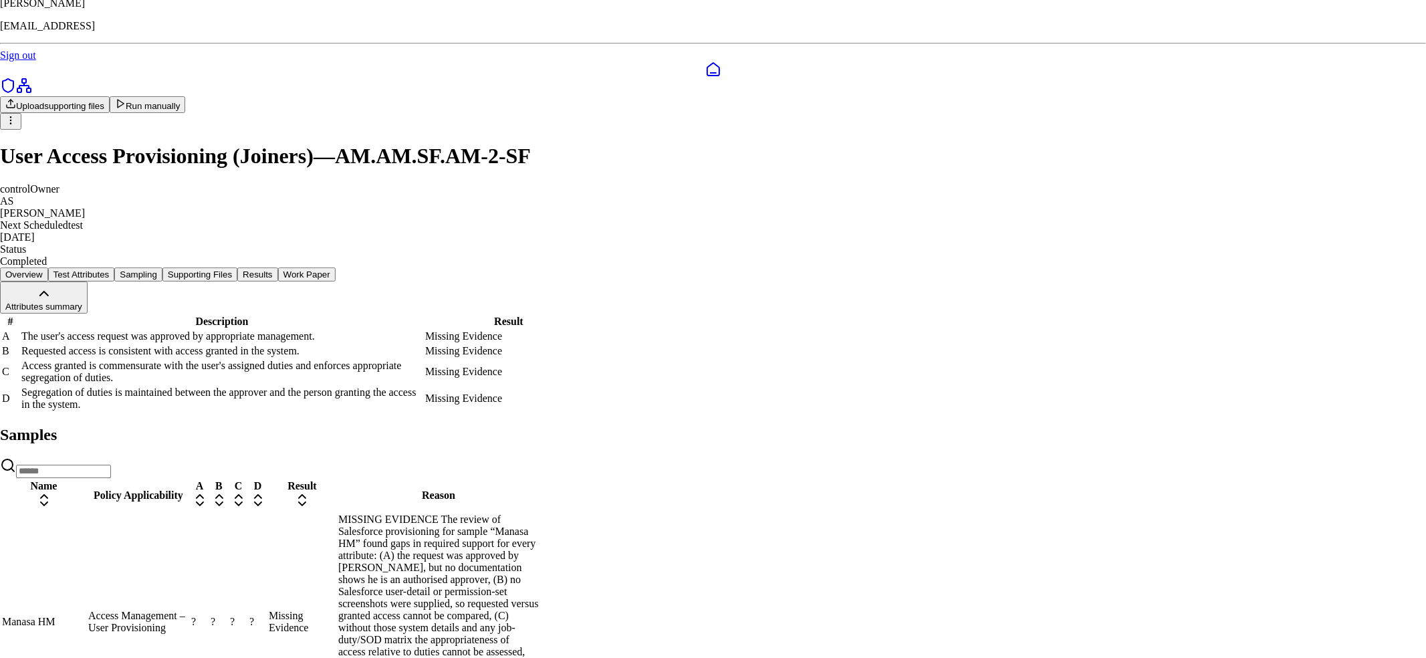
drag, startPoint x: 736, startPoint y: 284, endPoint x: 983, endPoint y: 389, distance: 268.5
drag, startPoint x: 689, startPoint y: 421, endPoint x: 548, endPoint y: 427, distance: 140.6
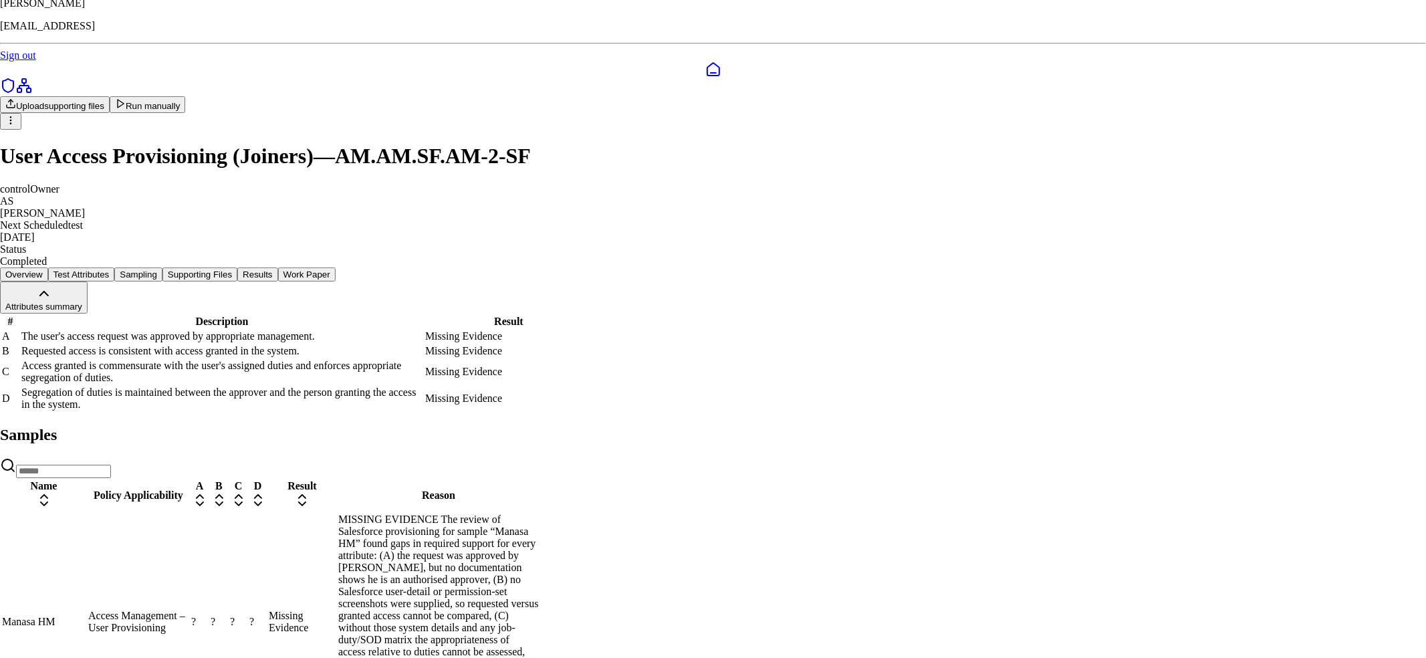
drag, startPoint x: 839, startPoint y: 409, endPoint x: 700, endPoint y: 350, distance: 151.0
drag, startPoint x: 1002, startPoint y: 380, endPoint x: 578, endPoint y: 358, distance: 424.5
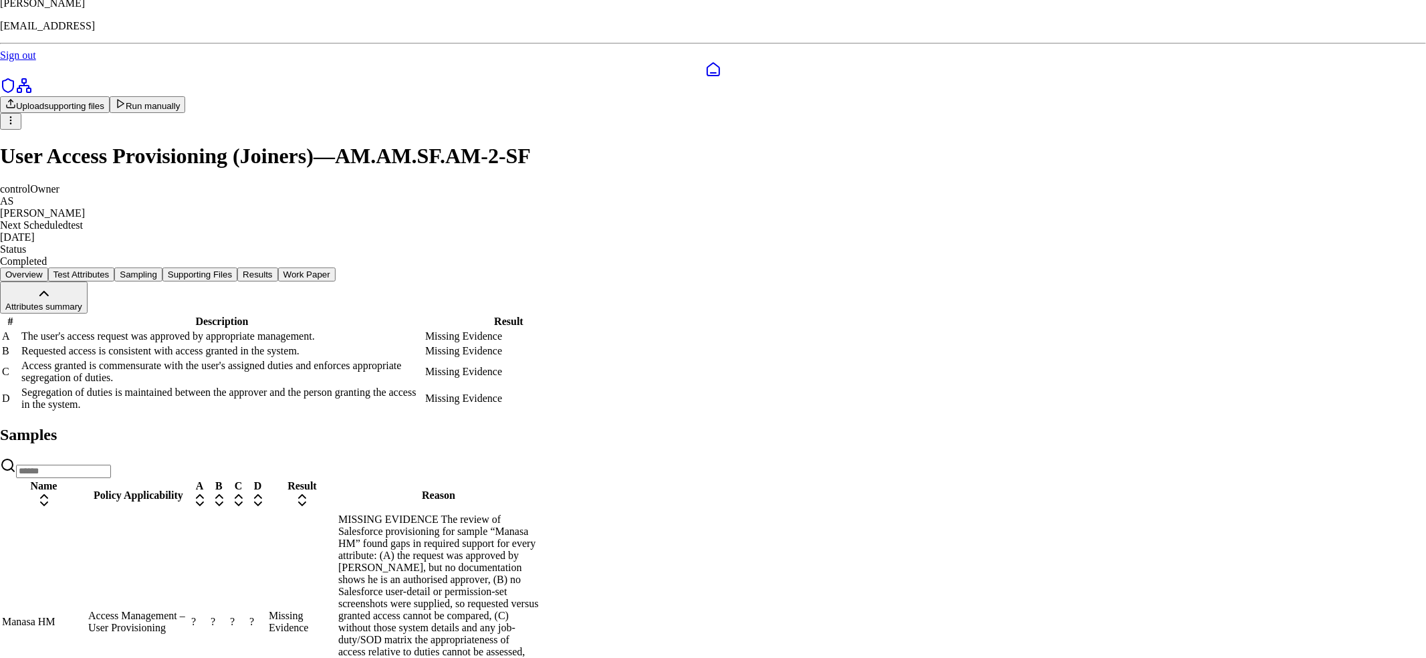
drag, startPoint x: 1029, startPoint y: 384, endPoint x: 564, endPoint y: 342, distance: 467.3
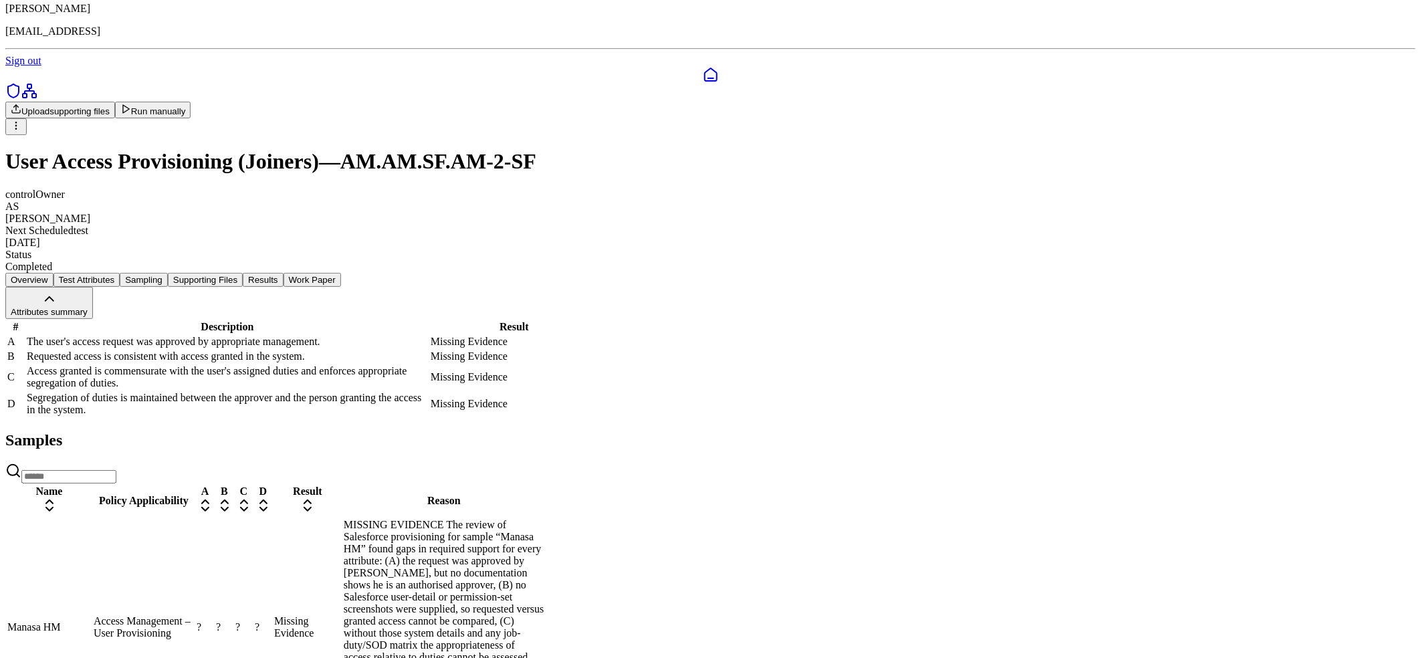
click at [545, 553] on tr "Manasa HM Access Management – User Provisioning ? ? ? ? Missing Evidence MISSIN…" at bounding box center [276, 627] width 538 height 218
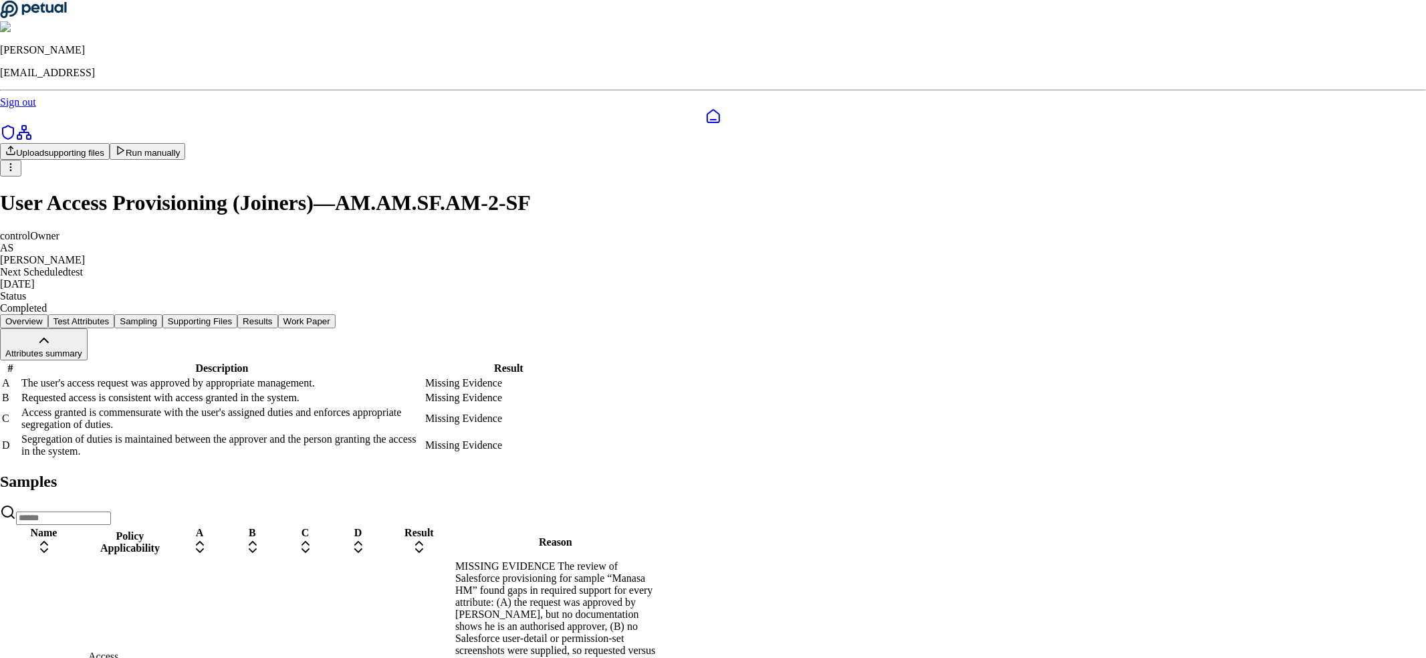
drag, startPoint x: 810, startPoint y: 432, endPoint x: 681, endPoint y: 382, distance: 137.8
type input "****"
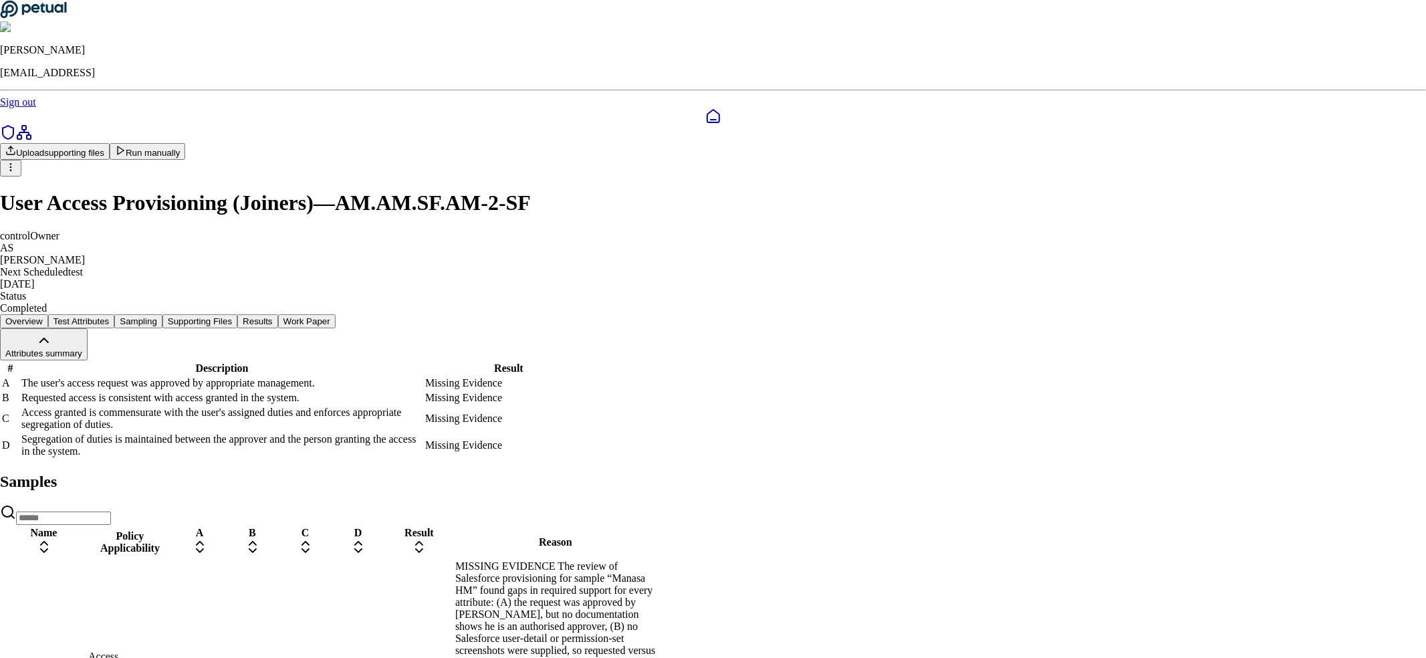
click at [1097, 393] on div "Delete" at bounding box center [1091, 383] width 44 height 19
click at [1103, 393] on div "Delete" at bounding box center [1096, 383] width 44 height 19
